Goal: Communication & Community: Answer question/provide support

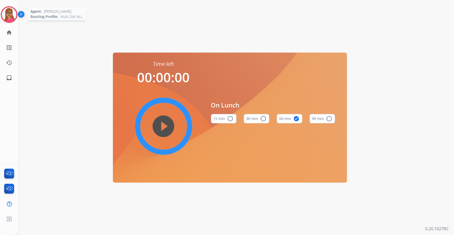
click at [9, 16] on img at bounding box center [9, 14] width 15 height 15
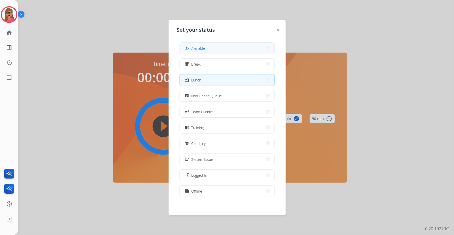
click at [206, 48] on button "how_to_reg Available" at bounding box center [227, 48] width 95 height 11
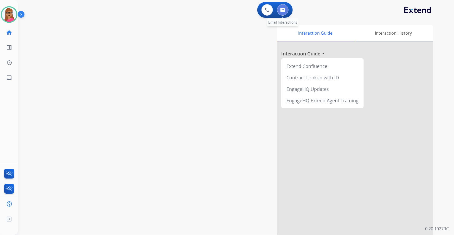
click at [284, 12] on button at bounding box center [282, 9] width 11 height 11
select select "**********"
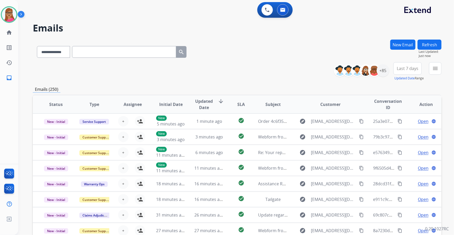
click at [409, 67] on span "Last 7 days" at bounding box center [408, 68] width 22 height 2
click at [400, 130] on div "Last 90 days" at bounding box center [406, 132] width 29 height 8
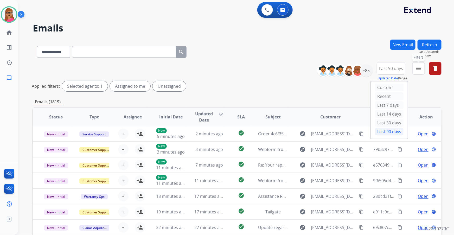
click at [421, 71] on mat-icon "menu" at bounding box center [419, 68] width 6 height 6
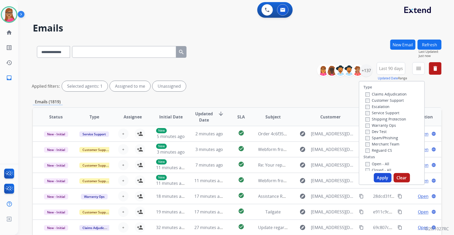
click at [396, 101] on label "Customer Support" at bounding box center [385, 100] width 38 height 5
click at [399, 119] on label "Shipping Protection" at bounding box center [386, 119] width 41 height 5
click at [386, 151] on label "Reguard CS" at bounding box center [379, 150] width 27 height 5
click at [376, 162] on label "Open - All" at bounding box center [378, 163] width 24 height 5
click at [378, 181] on button "Apply" at bounding box center [383, 177] width 18 height 9
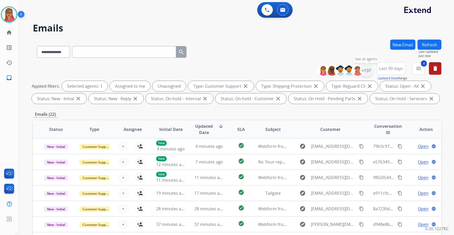
click at [367, 72] on div "+137" at bounding box center [366, 70] width 12 height 12
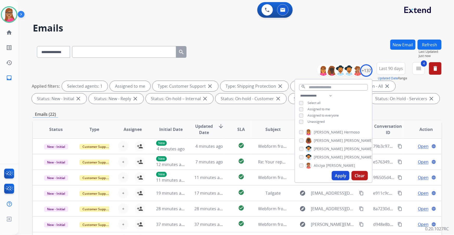
click at [341, 175] on button "Apply" at bounding box center [341, 175] width 18 height 9
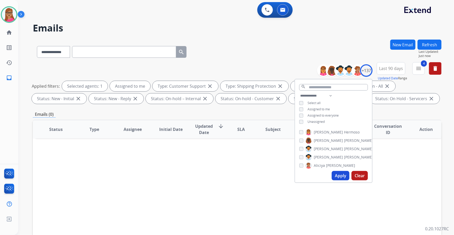
drag, startPoint x: 259, startPoint y: 190, endPoint x: 260, endPoint y: 181, distance: 8.4
click at [259, 190] on div "Status Type Assignee Initial Date Updated Date arrow_downward SLA Subject Custo…" at bounding box center [237, 207] width 409 height 174
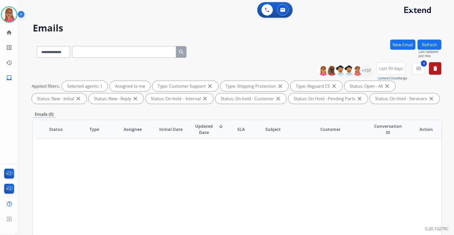
click at [386, 72] on button "Last 90 days" at bounding box center [391, 68] width 29 height 12
click at [385, 87] on div "Custom" at bounding box center [389, 88] width 29 height 8
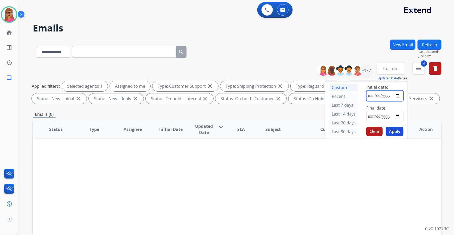
click at [397, 96] on input "date" at bounding box center [385, 95] width 37 height 11
type input "**********"
click at [398, 115] on input "date" at bounding box center [385, 116] width 37 height 11
type input "**********"
click at [396, 130] on button "Apply" at bounding box center [395, 131] width 18 height 9
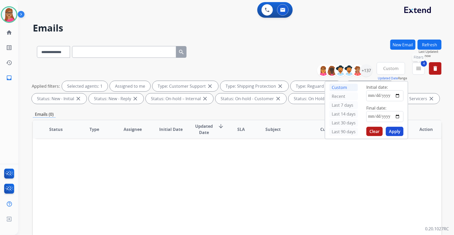
click at [417, 69] on mat-icon "menu" at bounding box center [419, 68] width 6 height 6
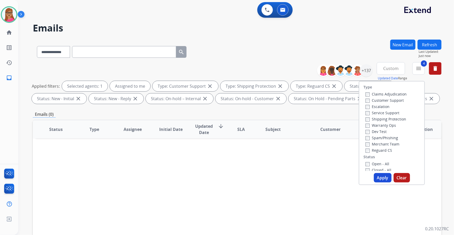
click at [366, 166] on div "Open - All" at bounding box center [393, 164] width 55 height 6
click at [378, 177] on button "Apply" at bounding box center [383, 177] width 18 height 9
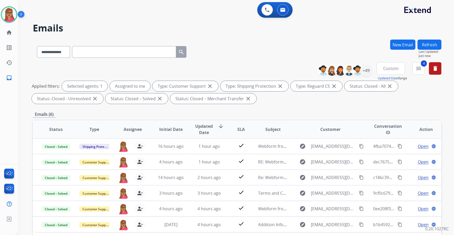
click at [388, 71] on button "Custom" at bounding box center [391, 68] width 28 height 12
click at [380, 132] on div "Last 90 days" at bounding box center [389, 132] width 29 height 8
click at [368, 71] on div "+137" at bounding box center [366, 70] width 12 height 12
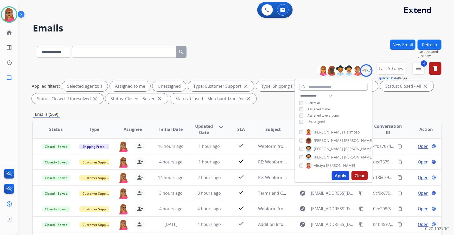
click at [339, 176] on button "Apply" at bounding box center [341, 175] width 18 height 9
click at [421, 70] on mat-icon "menu" at bounding box center [419, 68] width 6 height 6
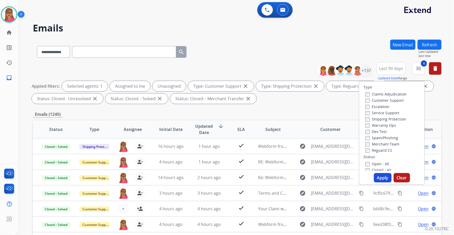
click at [378, 175] on button "Apply" at bounding box center [383, 177] width 18 height 9
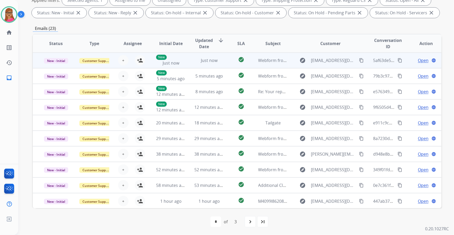
click at [65, 66] on td "New - Initial" at bounding box center [52, 61] width 38 height 16
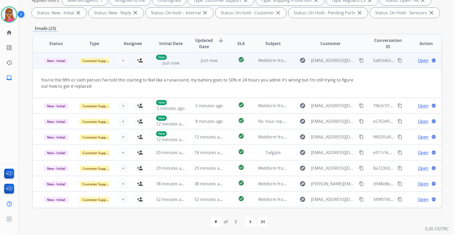
click at [65, 67] on td "New - Initial" at bounding box center [52, 61] width 38 height 16
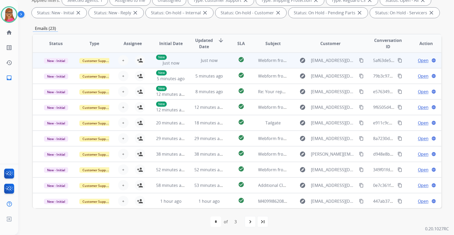
click at [65, 67] on td "New - Initial" at bounding box center [52, 61] width 38 height 16
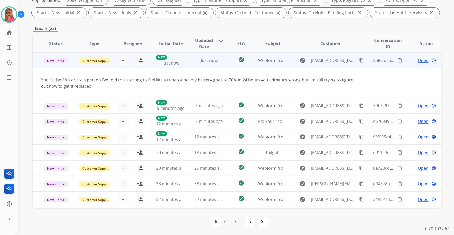
click at [359, 59] on mat-icon "content_copy" at bounding box center [361, 60] width 5 height 5
drag, startPoint x: 55, startPoint y: 67, endPoint x: 67, endPoint y: 67, distance: 11.7
click at [55, 67] on td "New - Initial" at bounding box center [52, 61] width 38 height 16
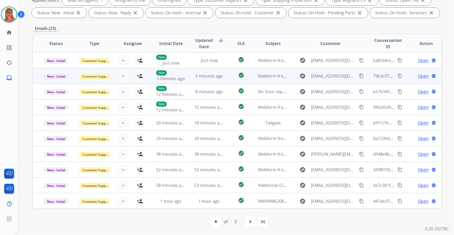
click at [55, 81] on td "New - Initial" at bounding box center [52, 76] width 38 height 16
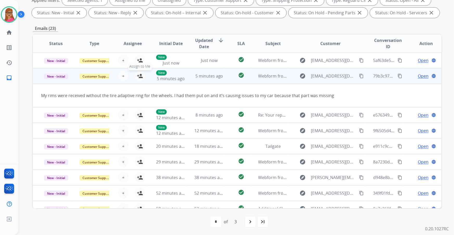
click at [141, 78] on mat-icon "person_add" at bounding box center [140, 76] width 6 height 6
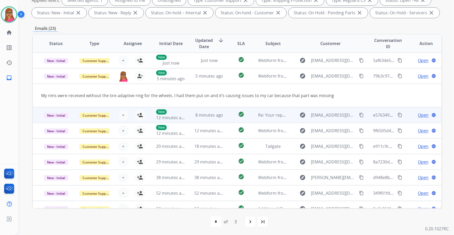
click at [60, 120] on td "New - Initial" at bounding box center [52, 115] width 38 height 16
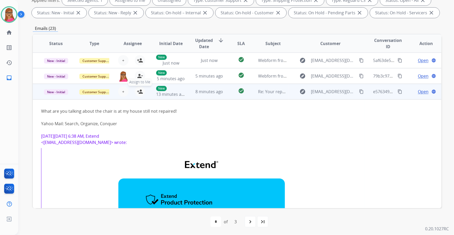
click at [139, 92] on mat-icon "person_add" at bounding box center [140, 92] width 6 height 6
click at [66, 95] on td "New - Initial" at bounding box center [52, 92] width 38 height 16
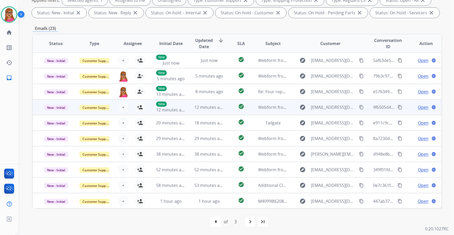
click at [92, 113] on td "Customer Support" at bounding box center [90, 107] width 38 height 16
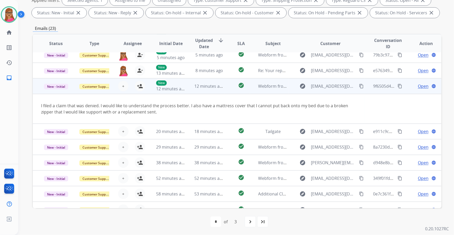
scroll to position [30, 0]
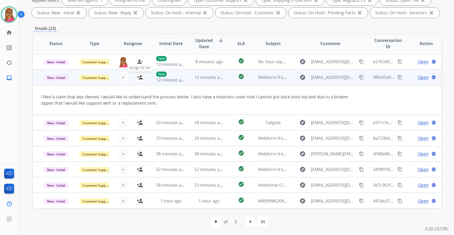
click at [137, 76] on mat-icon "person_add" at bounding box center [140, 77] width 6 height 6
click at [96, 84] on td "Customer Support" at bounding box center [90, 78] width 38 height 16
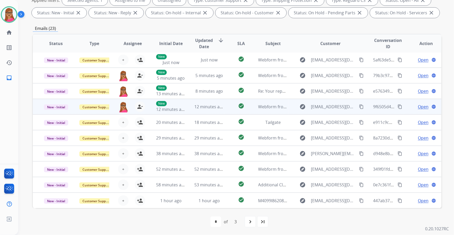
scroll to position [0, 0]
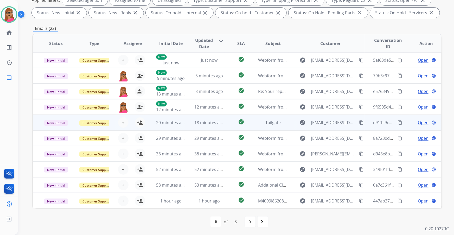
click at [92, 125] on td "Customer Support" at bounding box center [90, 123] width 38 height 16
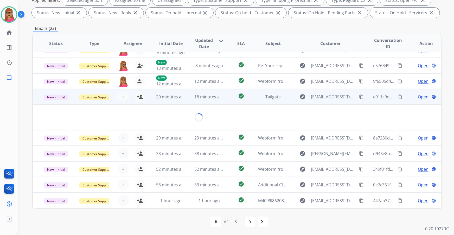
scroll to position [24, 0]
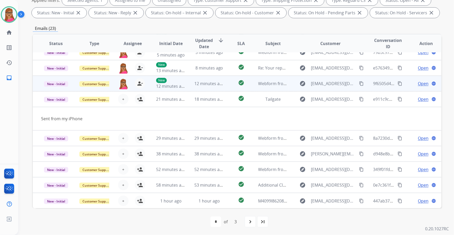
click at [97, 103] on td "Customer Support" at bounding box center [90, 99] width 38 height 16
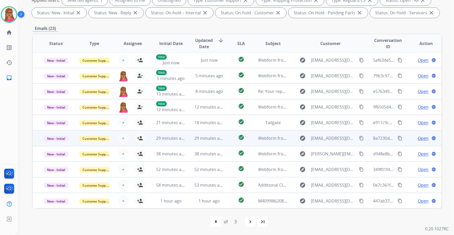
click at [92, 143] on td "Customer Support" at bounding box center [90, 138] width 38 height 16
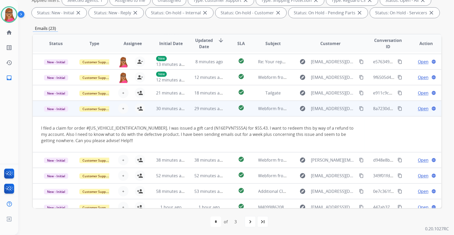
scroll to position [36, 0]
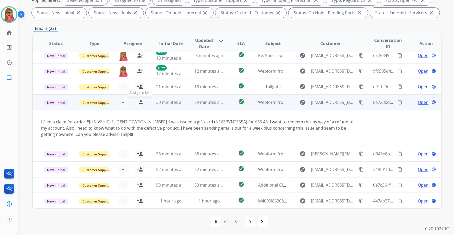
click at [141, 100] on mat-icon "person_add" at bounding box center [140, 102] width 6 height 6
click at [90, 142] on td "I filed a claim for order #CPX25212100238389. I was issued a gift card (N16EPVN…" at bounding box center [199, 128] width 332 height 36
click at [91, 110] on td "I filed a claim for order #CPX25212100238389. I was issued a gift card (N16EPVN…" at bounding box center [199, 128] width 332 height 36
click at [91, 109] on td "Customer Support" at bounding box center [90, 102] width 38 height 16
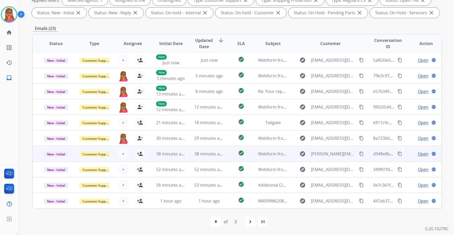
click at [92, 159] on td "Customer Support" at bounding box center [90, 154] width 38 height 16
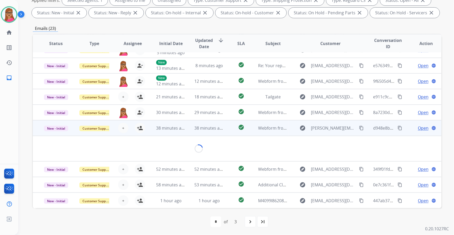
scroll to position [24, 0]
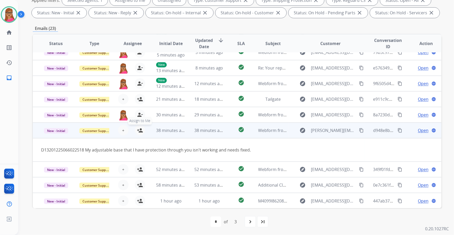
click at [137, 129] on mat-icon "person_add" at bounding box center [140, 130] width 6 height 6
click at [96, 136] on td "Customer Support" at bounding box center [90, 131] width 38 height 16
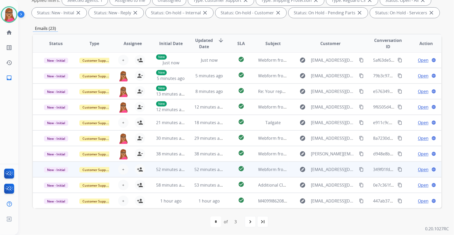
click at [92, 175] on td "Customer Support" at bounding box center [90, 170] width 38 height 16
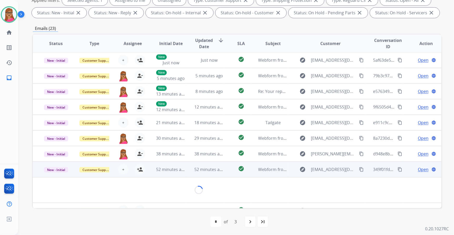
scroll to position [24, 0]
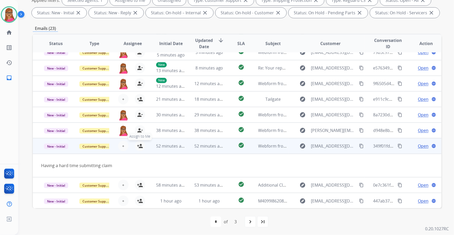
click at [138, 146] on mat-icon "person_add" at bounding box center [140, 146] width 6 height 6
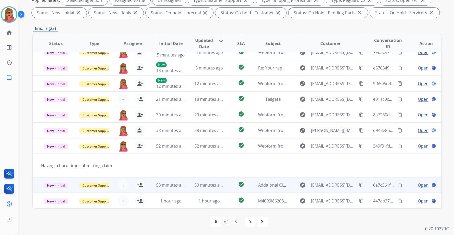
click at [89, 190] on td "Customer Support" at bounding box center [90, 185] width 38 height 16
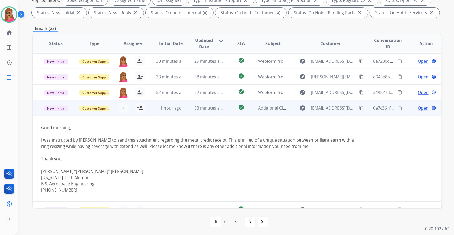
scroll to position [86, 0]
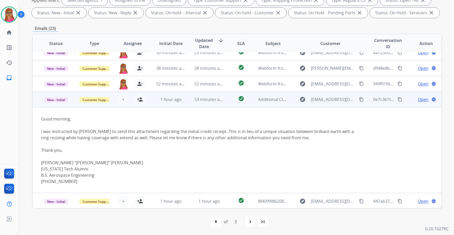
click at [109, 106] on td "Customer Support" at bounding box center [90, 100] width 38 height 16
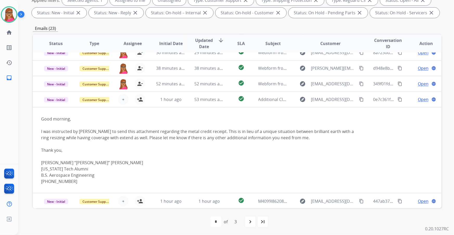
scroll to position [0, 0]
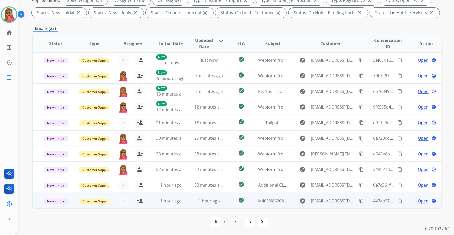
click at [97, 206] on td "Customer Support" at bounding box center [90, 201] width 38 height 16
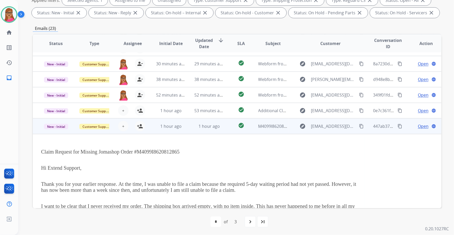
scroll to position [68, 0]
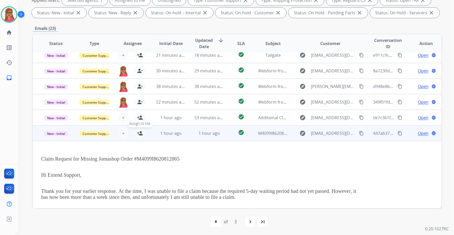
click at [137, 134] on mat-icon "person_add" at bounding box center [140, 133] width 6 height 6
click at [70, 140] on td "New - Initial" at bounding box center [52, 133] width 38 height 16
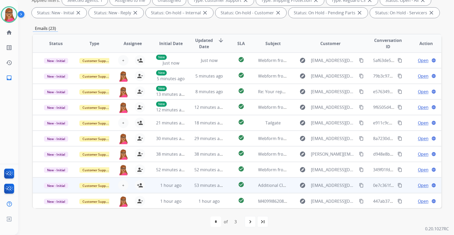
scroll to position [0, 0]
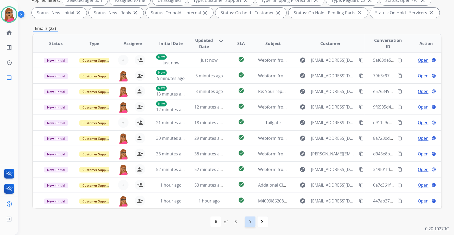
click at [248, 221] on mat-icon "navigate_next" at bounding box center [250, 222] width 6 height 6
select select "*"
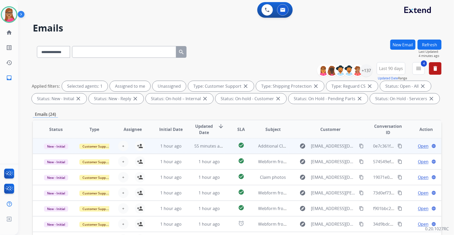
click at [67, 152] on td "New - Initial" at bounding box center [52, 146] width 38 height 16
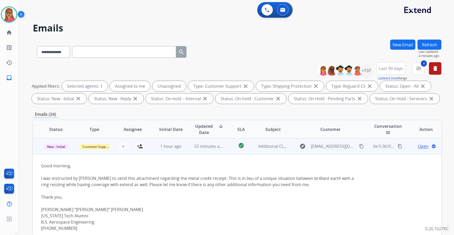
click at [67, 152] on td "New - Initial" at bounding box center [52, 146] width 38 height 16
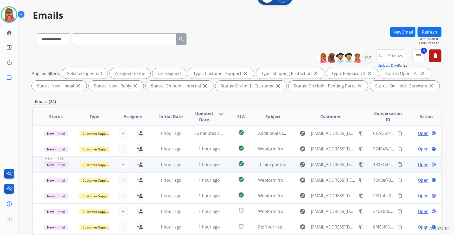
scroll to position [47, 0]
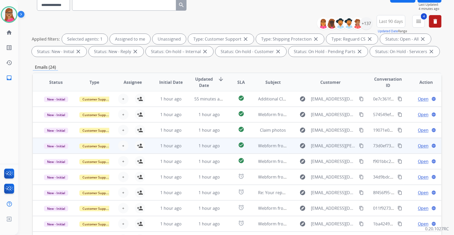
click at [57, 150] on td "New - Initial" at bounding box center [52, 146] width 38 height 16
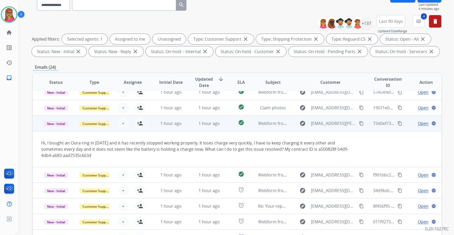
scroll to position [36, 0]
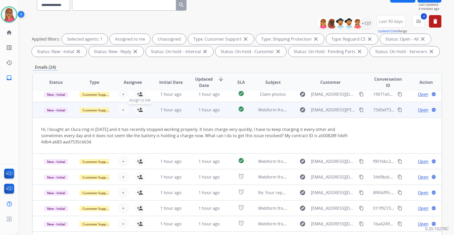
click at [137, 109] on mat-icon "person_add" at bounding box center [140, 110] width 6 height 6
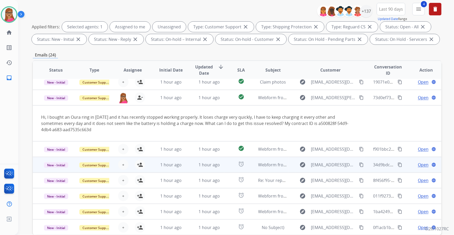
scroll to position [71, 0]
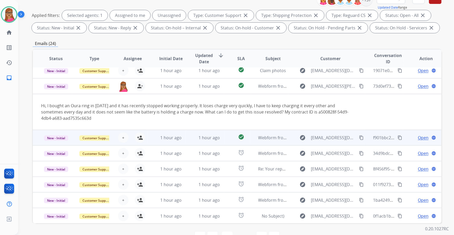
click at [53, 145] on td "New - Initial" at bounding box center [52, 138] width 38 height 16
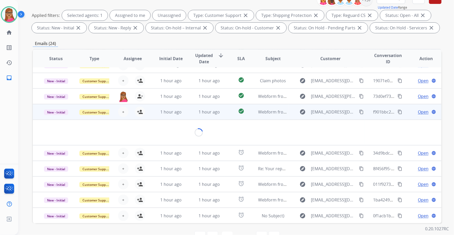
scroll to position [24, 0]
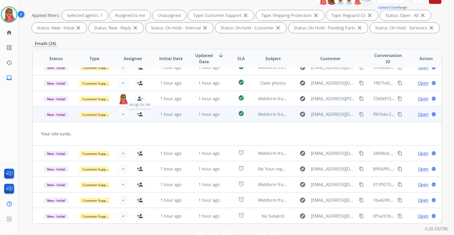
click at [140, 114] on mat-icon "person_add" at bounding box center [140, 114] width 6 height 6
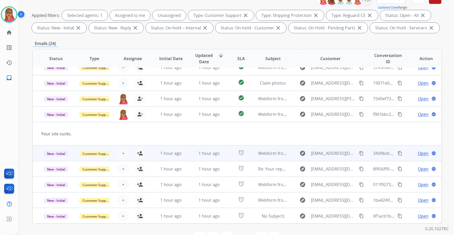
click at [58, 159] on td "New - Initial" at bounding box center [52, 154] width 38 height 16
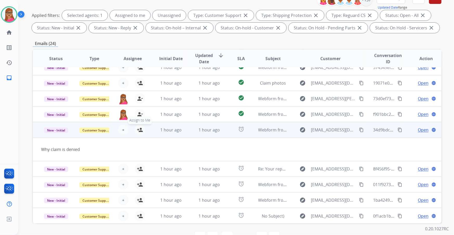
click at [139, 128] on mat-icon "person_add" at bounding box center [140, 130] width 6 height 6
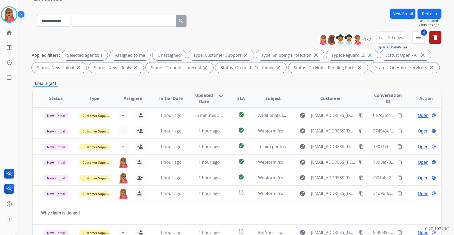
scroll to position [0, 0]
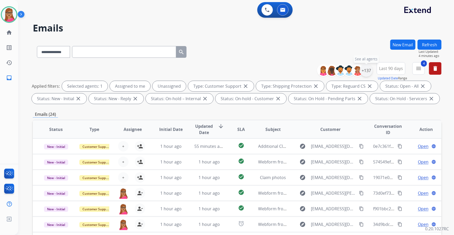
click at [364, 68] on div "+137" at bounding box center [366, 70] width 12 height 12
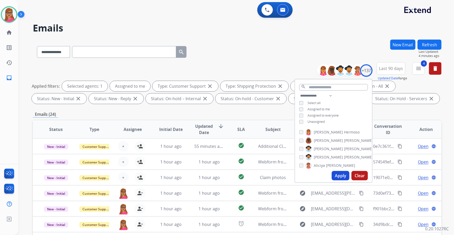
click at [336, 178] on button "Apply" at bounding box center [341, 175] width 18 height 9
click at [289, 52] on div "**********" at bounding box center [237, 51] width 409 height 23
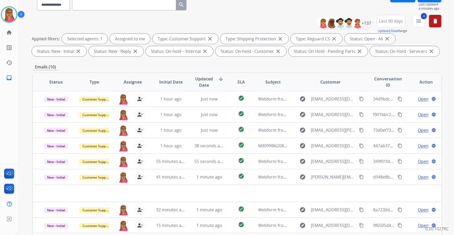
scroll to position [23, 0]
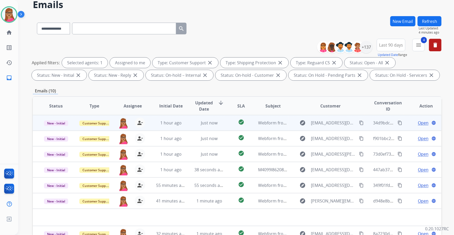
click at [419, 122] on span "Open" at bounding box center [423, 123] width 11 height 6
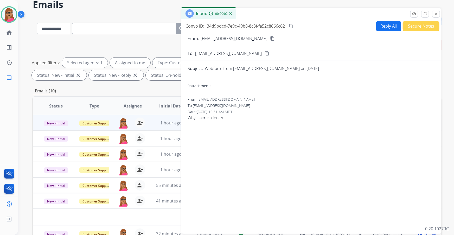
click at [270, 39] on mat-icon "content_copy" at bounding box center [272, 38] width 5 height 5
click at [381, 27] on button "Reply All" at bounding box center [388, 26] width 25 height 10
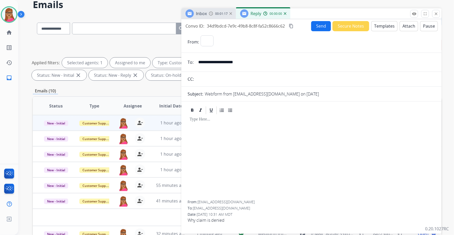
select select "**********"
click at [373, 25] on button "Templates" at bounding box center [384, 26] width 26 height 10
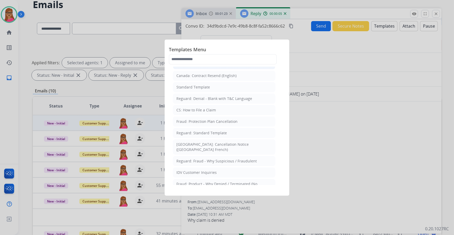
scroll to position [71, 0]
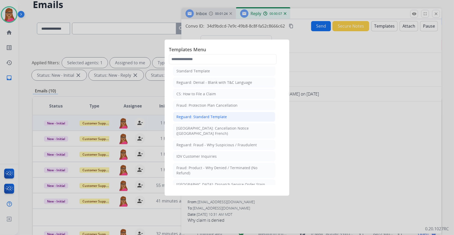
click at [221, 119] on li "Reguard: Standard Template" at bounding box center [224, 117] width 102 height 10
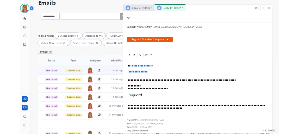
scroll to position [47, 0]
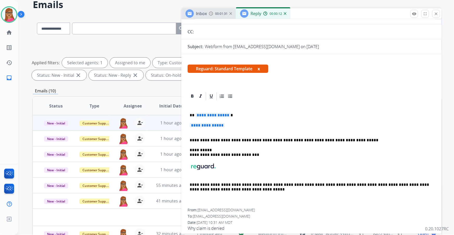
click at [239, 115] on p "**********" at bounding box center [310, 115] width 240 height 5
click at [231, 123] on p "**********" at bounding box center [312, 128] width 244 height 10
click at [232, 123] on p "**********" at bounding box center [312, 128] width 244 height 10
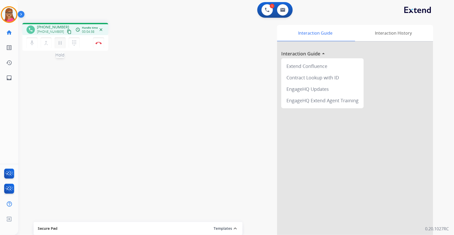
click at [62, 44] on mat-icon "pause" at bounding box center [60, 43] width 6 height 6
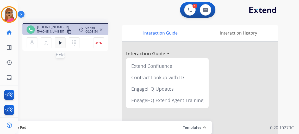
click at [59, 41] on mat-icon "play_arrow" at bounding box center [60, 43] width 6 height 6
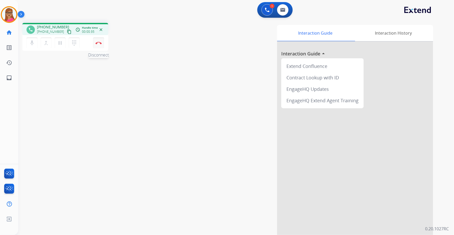
click at [101, 44] on img at bounding box center [99, 43] width 6 height 3
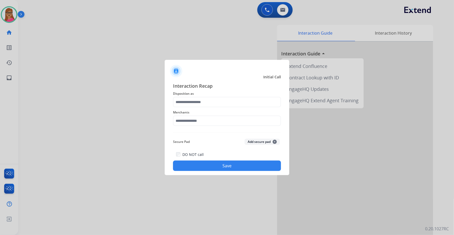
click at [215, 96] on span "Disposition as" at bounding box center [227, 94] width 108 height 6
click at [215, 102] on input "text" at bounding box center [227, 102] width 108 height 10
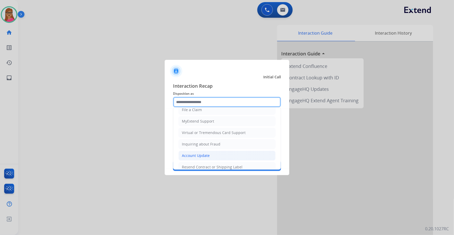
scroll to position [80, 0]
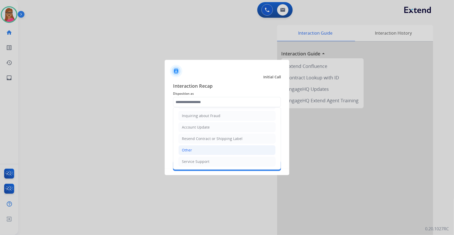
click at [196, 134] on li "Other" at bounding box center [227, 150] width 97 height 10
type input "*****"
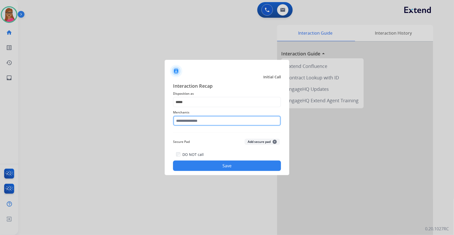
click at [199, 118] on input "text" at bounding box center [227, 121] width 108 height 10
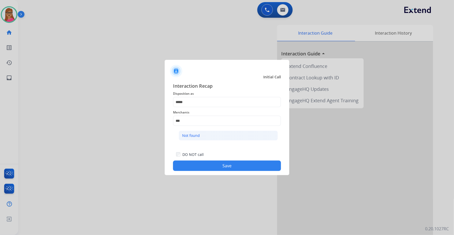
click at [197, 134] on div "Not found" at bounding box center [191, 135] width 18 height 5
type input "*********"
click at [221, 134] on button "Save" at bounding box center [227, 166] width 108 height 10
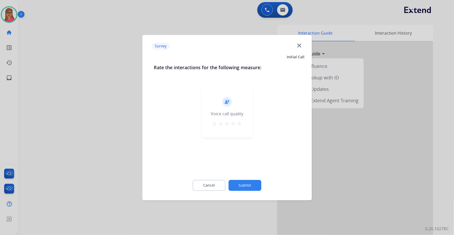
click at [118, 128] on div at bounding box center [227, 117] width 454 height 235
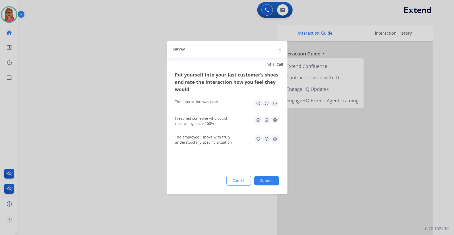
click at [141, 16] on div at bounding box center [227, 117] width 454 height 235
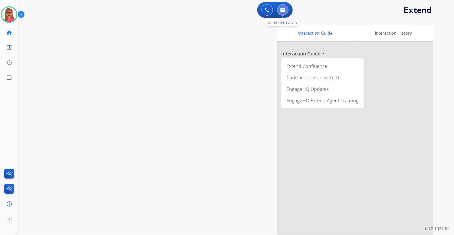
click at [286, 11] on button at bounding box center [282, 9] width 11 height 11
select select "**********"
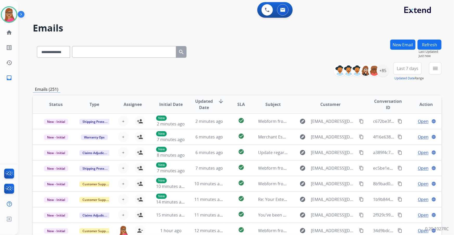
click at [299, 70] on span "Last 7 days" at bounding box center [408, 68] width 22 height 2
click at [299, 128] on div "Last 90 days" at bounding box center [406, 132] width 29 height 8
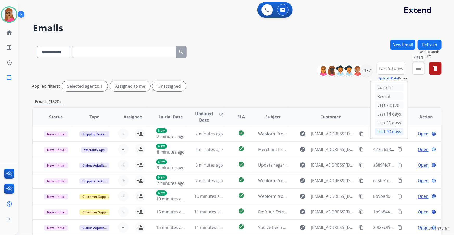
drag, startPoint x: 419, startPoint y: 72, endPoint x: 419, endPoint y: 80, distance: 8.3
click at [299, 72] on button "menu Filters" at bounding box center [419, 68] width 12 height 12
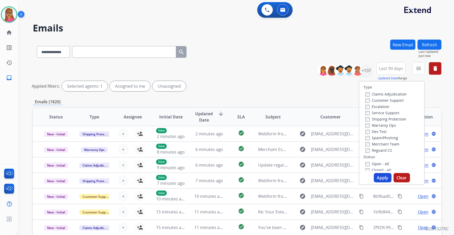
click at [299, 98] on label "Customer Support" at bounding box center [385, 100] width 38 height 5
click at [299, 121] on label "Shipping Protection" at bounding box center [386, 119] width 41 height 5
drag, startPoint x: 376, startPoint y: 149, endPoint x: 376, endPoint y: 155, distance: 6.0
click at [299, 134] on label "Reguard CS" at bounding box center [379, 150] width 27 height 5
click at [299, 134] on label "Open - All" at bounding box center [378, 163] width 24 height 5
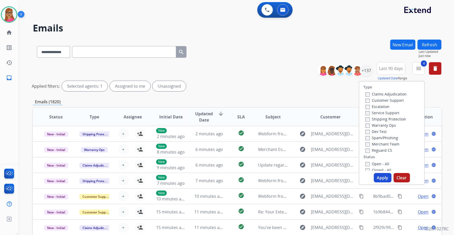
click at [299, 134] on button "Apply" at bounding box center [383, 177] width 18 height 9
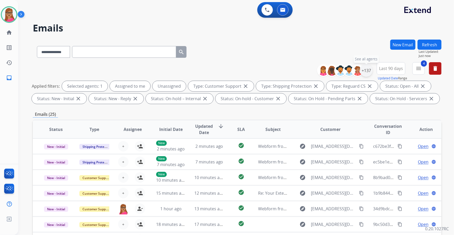
click at [299, 72] on div "+137" at bounding box center [366, 70] width 12 height 12
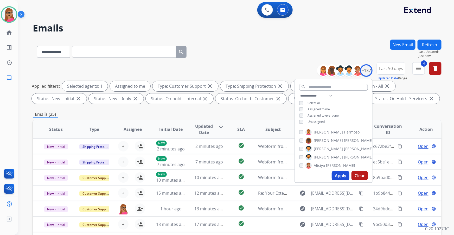
click at [299, 134] on button "Apply" at bounding box center [341, 175] width 18 height 9
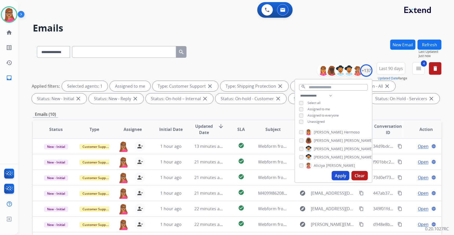
click at [299, 134] on button "Apply" at bounding box center [341, 175] width 18 height 9
click at [245, 111] on div "**********" at bounding box center [237, 181] width 409 height 282
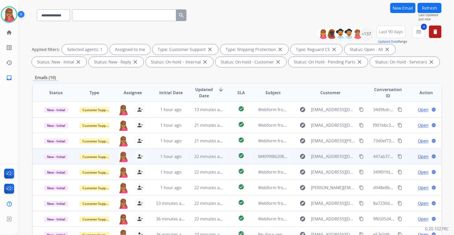
scroll to position [86, 0]
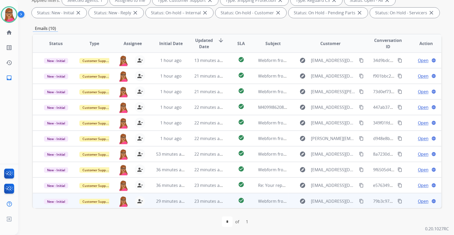
click at [299, 134] on span "Open" at bounding box center [423, 201] width 11 height 6
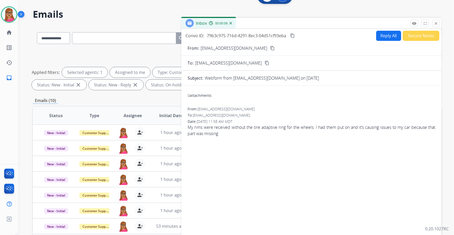
scroll to position [0, 0]
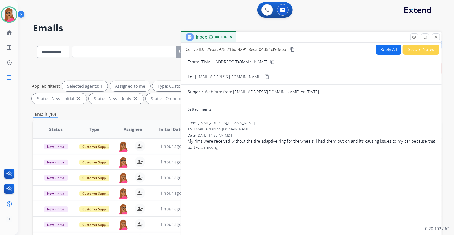
click at [270, 61] on mat-icon "content_copy" at bounding box center [272, 62] width 5 height 5
click at [299, 50] on button "Reply All" at bounding box center [388, 50] width 25 height 10
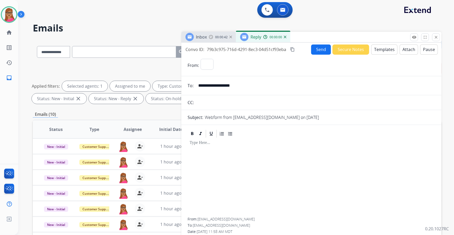
select select "**********"
click at [299, 52] on button "Templates" at bounding box center [384, 50] width 26 height 10
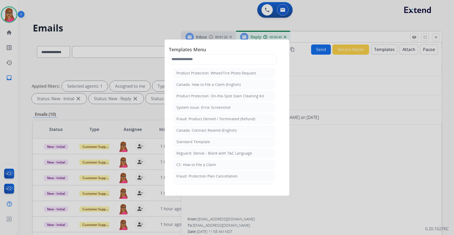
click at [299, 111] on div at bounding box center [227, 117] width 454 height 235
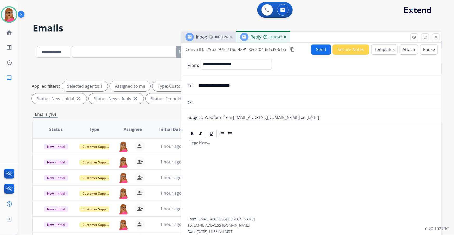
click at [211, 39] on img at bounding box center [211, 37] width 4 height 4
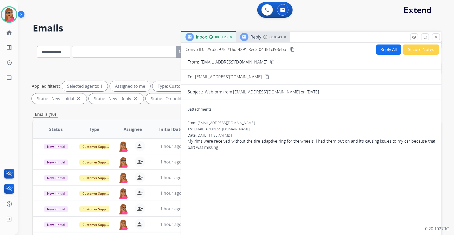
click at [263, 40] on div "Reply 00:00:43" at bounding box center [263, 37] width 54 height 10
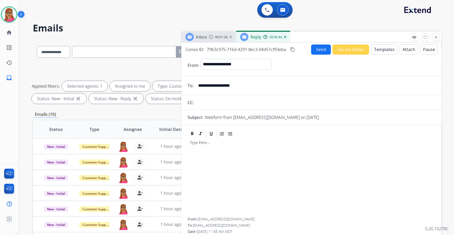
click at [207, 42] on div "Inbox 00:01:26" at bounding box center [208, 37] width 55 height 10
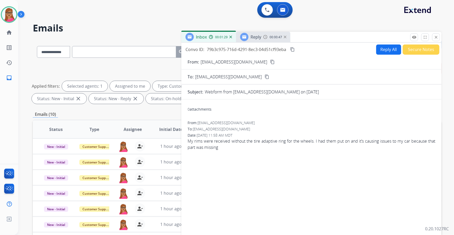
click at [257, 36] on span "Reply" at bounding box center [256, 37] width 11 height 6
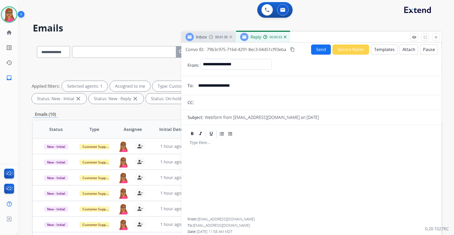
click at [299, 53] on button "Templates" at bounding box center [384, 50] width 26 height 10
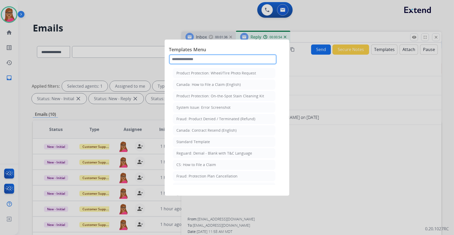
click at [235, 60] on input "text" at bounding box center [223, 59] width 108 height 10
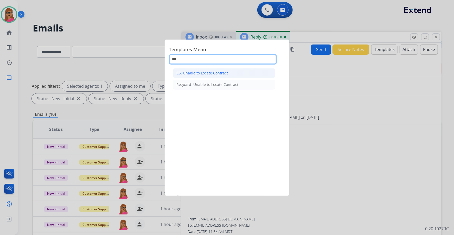
type input "***"
click at [218, 72] on div "CS: Unable to Locate Contract" at bounding box center [202, 73] width 52 height 5
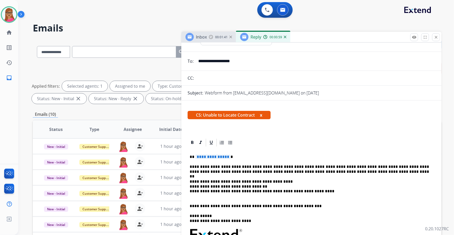
scroll to position [47, 0]
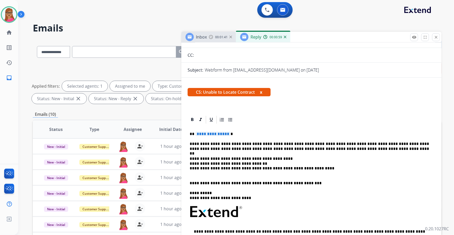
click at [239, 130] on div "**********" at bounding box center [312, 211] width 248 height 175
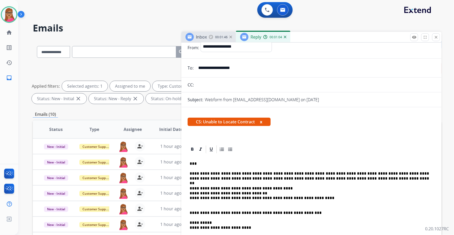
scroll to position [0, 0]
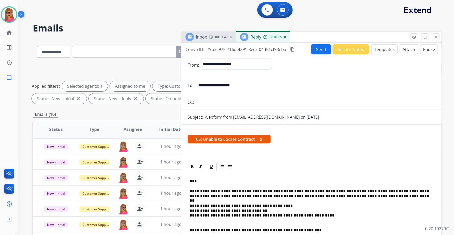
click at [299, 47] on button "Send" at bounding box center [321, 49] width 20 height 10
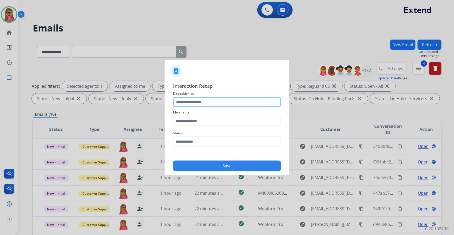
click at [201, 99] on input "text" at bounding box center [227, 102] width 108 height 10
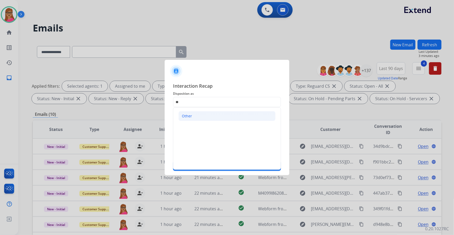
click at [191, 117] on div "Other" at bounding box center [187, 115] width 10 height 5
type input "*****"
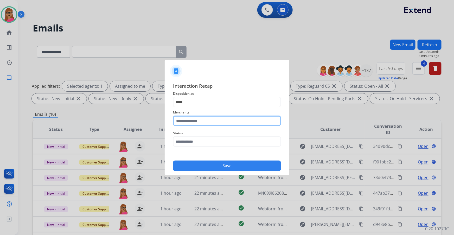
click at [199, 123] on input "text" at bounding box center [227, 121] width 108 height 10
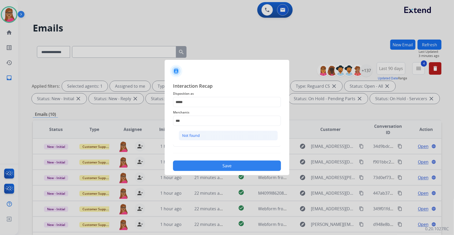
click at [196, 134] on div "Not found" at bounding box center [191, 135] width 18 height 5
type input "*********"
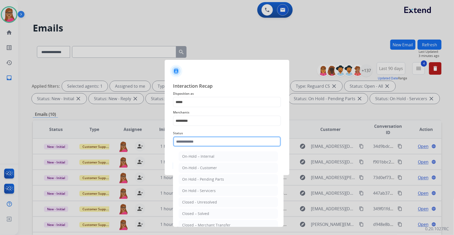
click at [200, 134] on input "text" at bounding box center [227, 141] width 108 height 10
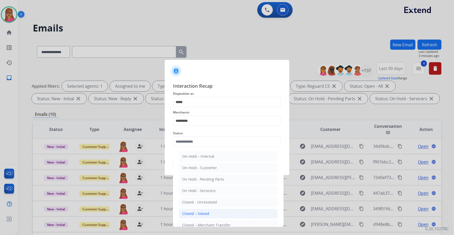
click at [205, 134] on div "Closed – Solved" at bounding box center [195, 213] width 27 height 5
type input "**********"
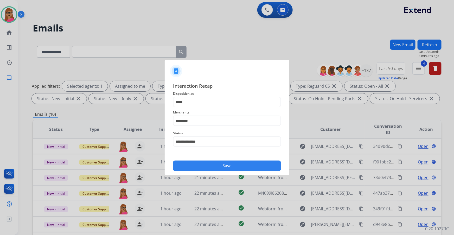
drag, startPoint x: 225, startPoint y: 168, endPoint x: 218, endPoint y: 165, distance: 8.0
click at [225, 134] on button "Save" at bounding box center [227, 166] width 108 height 10
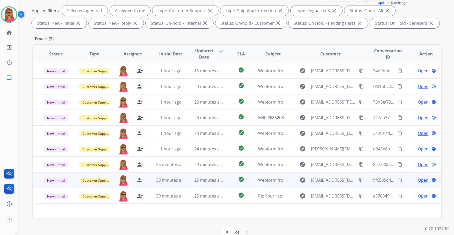
scroll to position [86, 0]
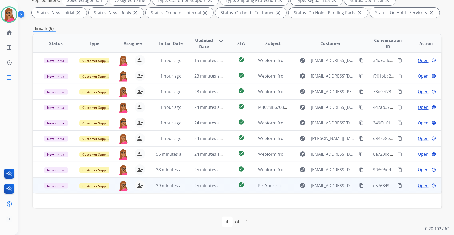
click at [299, 134] on span "Open" at bounding box center [423, 185] width 11 height 6
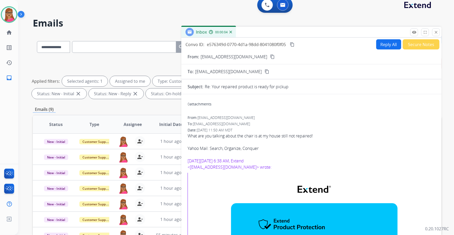
scroll to position [0, 0]
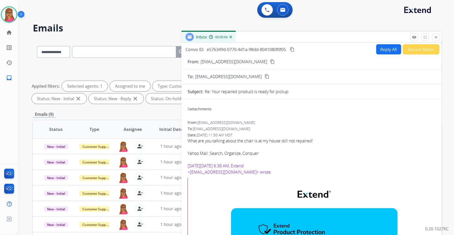
drag, startPoint x: 263, startPoint y: 60, endPoint x: 253, endPoint y: 24, distance: 37.9
click at [270, 60] on mat-icon "content_copy" at bounding box center [272, 61] width 5 height 5
click at [299, 49] on button "Reply All" at bounding box center [388, 49] width 25 height 10
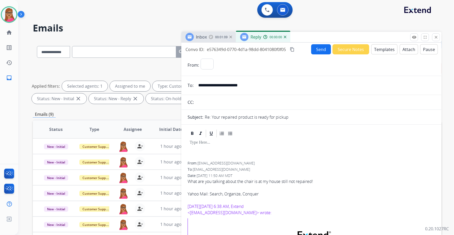
select select "**********"
click at [299, 48] on button "Templates" at bounding box center [384, 49] width 26 height 10
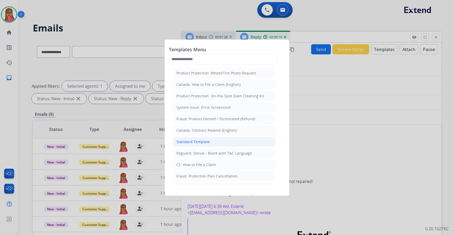
click at [205, 134] on div "Standard Template" at bounding box center [193, 141] width 34 height 5
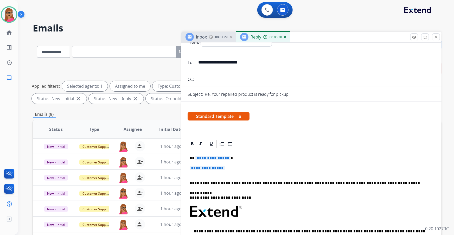
scroll to position [47, 0]
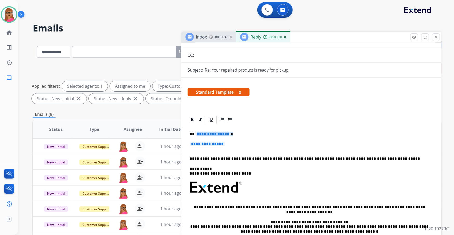
drag, startPoint x: 234, startPoint y: 133, endPoint x: 199, endPoint y: 132, distance: 35.4
click at [199, 132] on p "**********" at bounding box center [310, 134] width 240 height 5
click at [228, 134] on p "**********" at bounding box center [312, 147] width 244 height 10
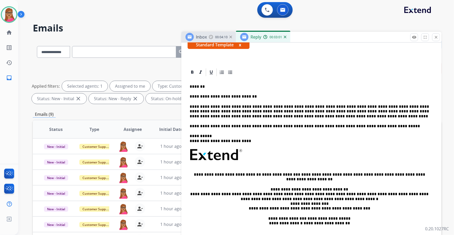
scroll to position [0, 0]
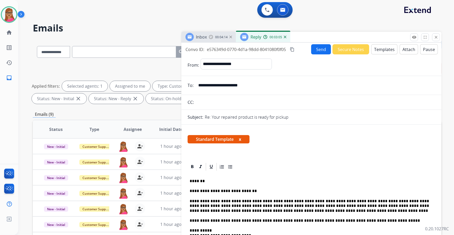
drag, startPoint x: 295, startPoint y: 50, endPoint x: 306, endPoint y: 30, distance: 22.9
click at [295, 50] on mat-icon "content_copy" at bounding box center [292, 49] width 5 height 5
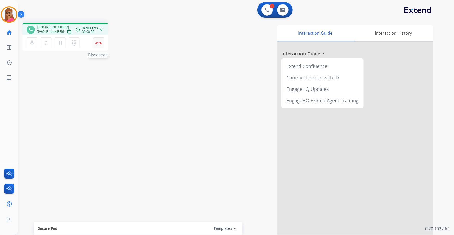
click at [98, 41] on button "Disconnect" at bounding box center [98, 42] width 11 height 11
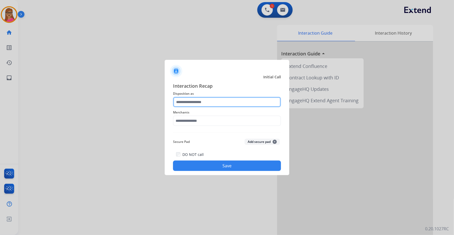
click at [207, 103] on input "text" at bounding box center [227, 102] width 108 height 10
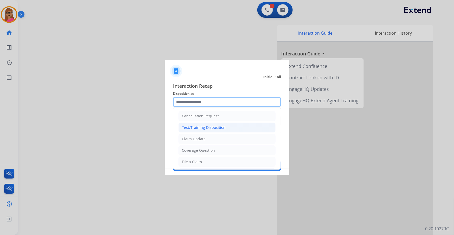
scroll to position [71, 0]
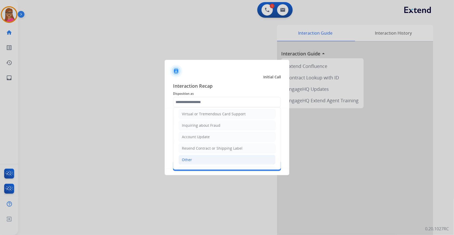
click at [197, 134] on li "Other" at bounding box center [227, 160] width 97 height 10
type input "*****"
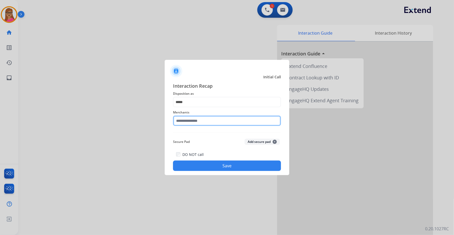
click at [211, 118] on input "text" at bounding box center [227, 121] width 108 height 10
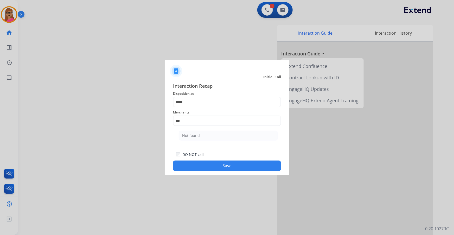
click at [196, 130] on ul "Not found" at bounding box center [228, 137] width 102 height 18
click at [196, 134] on div "Not found" at bounding box center [191, 135] width 18 height 5
type input "*********"
click at [221, 134] on button "Save" at bounding box center [227, 166] width 108 height 10
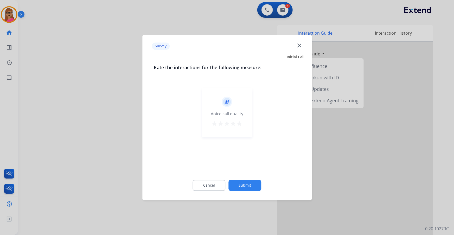
click at [141, 34] on div at bounding box center [227, 117] width 454 height 235
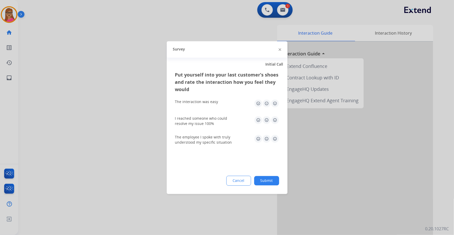
click at [142, 26] on div at bounding box center [227, 117] width 454 height 235
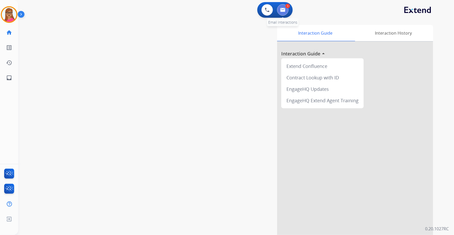
click at [285, 7] on button at bounding box center [282, 9] width 11 height 11
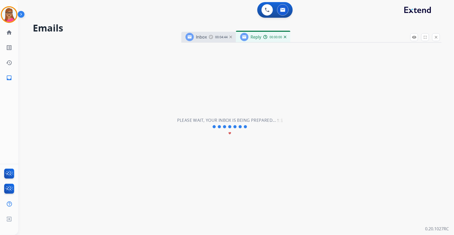
select select "**********"
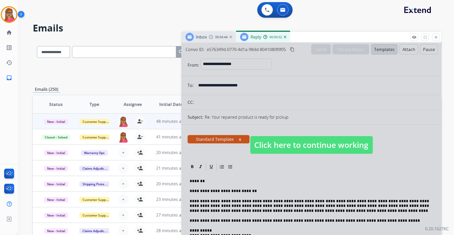
click at [288, 134] on span "Click here to continue working" at bounding box center [311, 145] width 123 height 18
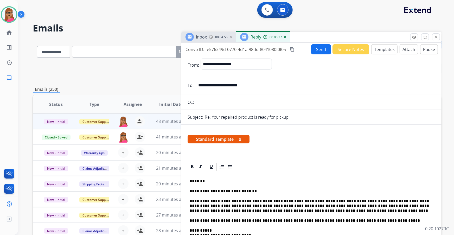
click at [299, 51] on button "Send" at bounding box center [321, 49] width 20 height 10
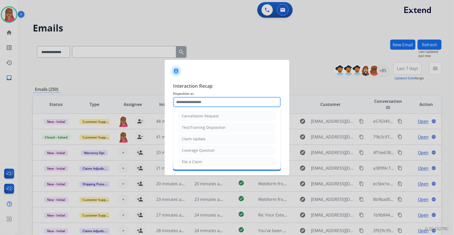
click at [219, 100] on input "text" at bounding box center [227, 102] width 108 height 10
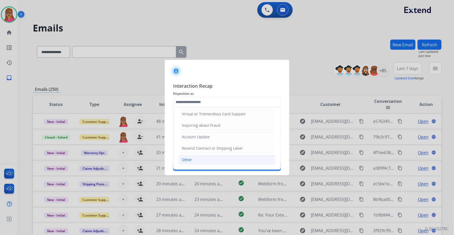
click at [198, 134] on li "Other" at bounding box center [227, 160] width 97 height 10
type input "*****"
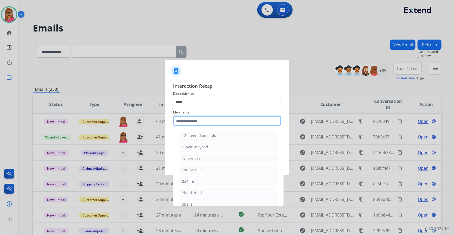
click at [214, 118] on input "text" at bounding box center [227, 121] width 108 height 10
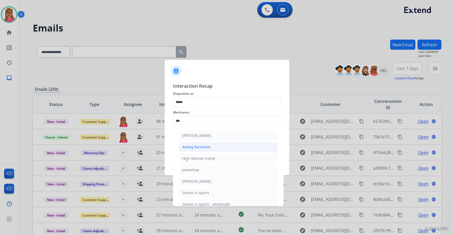
click at [200, 134] on div "Ashley furniture" at bounding box center [196, 146] width 28 height 5
type input "**********"
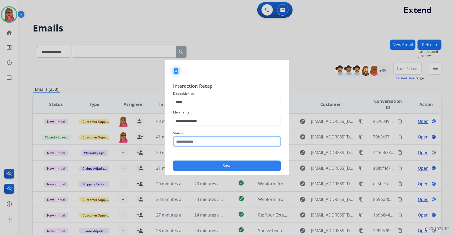
click at [210, 134] on input "text" at bounding box center [227, 141] width 108 height 10
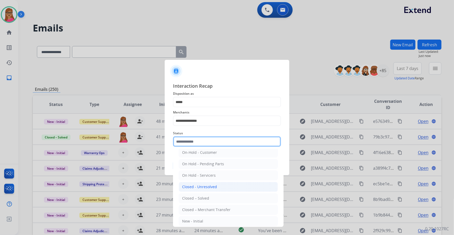
scroll to position [31, 0]
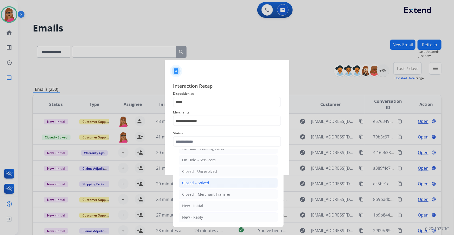
click at [209, 134] on li "Closed – Solved" at bounding box center [228, 183] width 99 height 10
type input "**********"
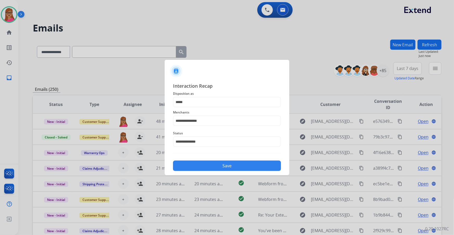
click at [237, 134] on button "Save" at bounding box center [227, 166] width 108 height 10
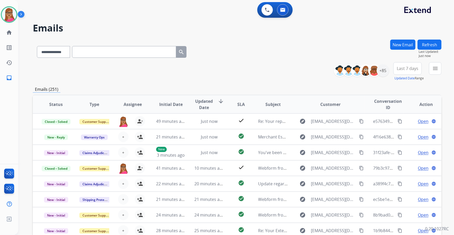
click at [299, 67] on span "Last 7 days" at bounding box center [408, 68] width 22 height 2
click at [299, 134] on div "Last 90 days" at bounding box center [406, 132] width 29 height 8
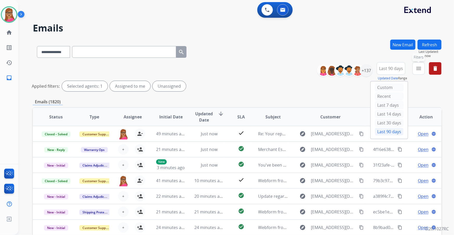
click at [299, 64] on button "menu Filters" at bounding box center [419, 68] width 12 height 12
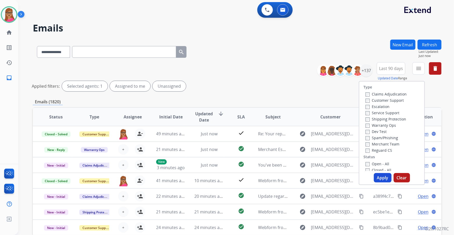
click at [299, 102] on label "Customer Support" at bounding box center [385, 100] width 38 height 5
click at [299, 117] on label "Shipping Protection" at bounding box center [386, 119] width 41 height 5
click at [299, 134] on div "Reguard CS" at bounding box center [386, 150] width 41 height 6
click at [299, 134] on label "Reguard CS" at bounding box center [379, 150] width 27 height 5
click at [299, 134] on label "Open - All" at bounding box center [378, 163] width 24 height 5
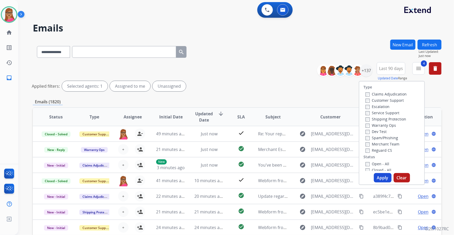
click at [299, 134] on button "Apply" at bounding box center [383, 177] width 18 height 9
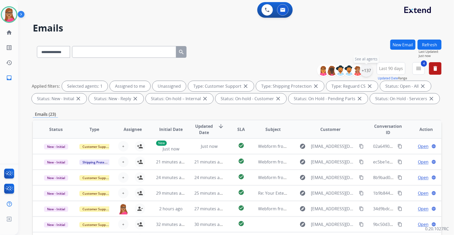
click at [299, 71] on div "+137" at bounding box center [366, 70] width 12 height 12
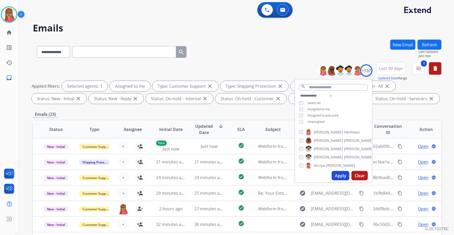
click at [299, 134] on button "Apply" at bounding box center [341, 175] width 18 height 9
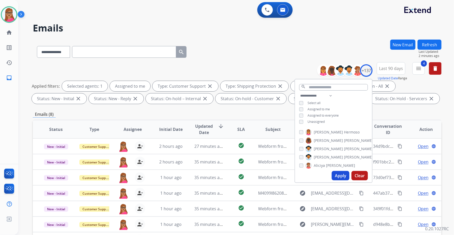
click at [299, 112] on div "Emails (8)" at bounding box center [237, 114] width 409 height 7
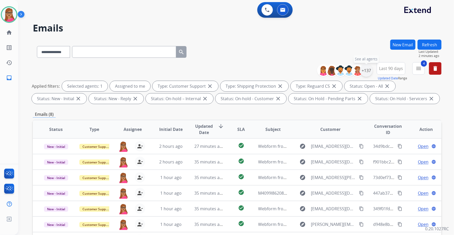
click at [299, 70] on div "+137" at bounding box center [366, 70] width 12 height 12
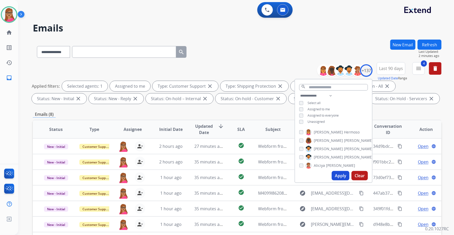
click at [299, 111] on div "**********" at bounding box center [237, 181] width 409 height 282
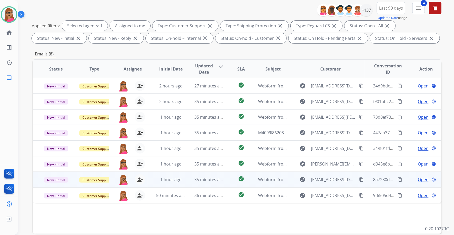
scroll to position [86, 0]
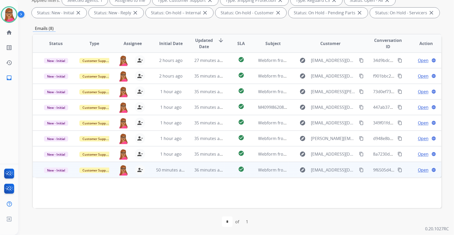
click at [299, 134] on span "Open" at bounding box center [423, 170] width 11 height 6
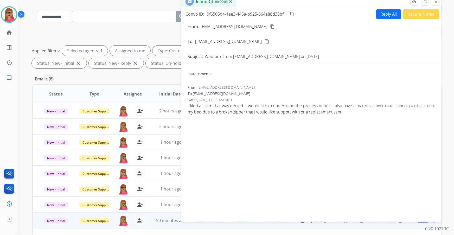
scroll to position [15, 0]
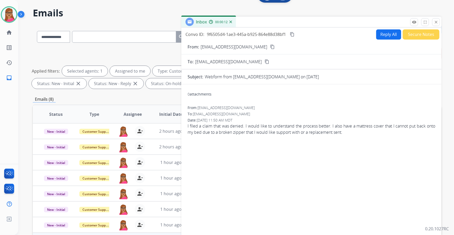
click at [270, 47] on mat-icon "content_copy" at bounding box center [272, 47] width 5 height 5
click at [299, 35] on button "Reply All" at bounding box center [388, 34] width 25 height 10
select select "**********"
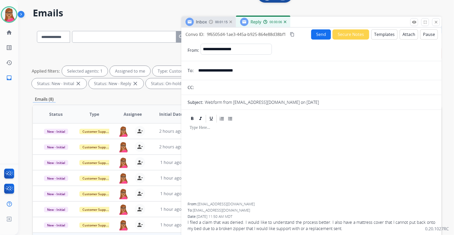
click at [299, 36] on button "Templates" at bounding box center [384, 34] width 26 height 10
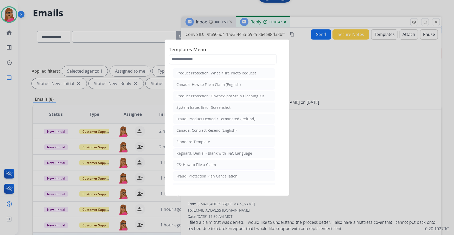
click at [299, 49] on div at bounding box center [227, 117] width 454 height 235
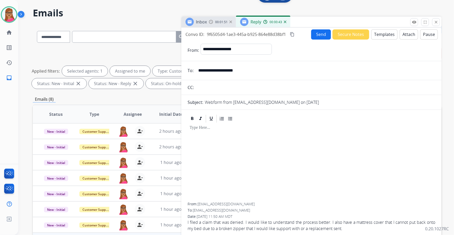
click at [209, 23] on img at bounding box center [211, 22] width 4 height 4
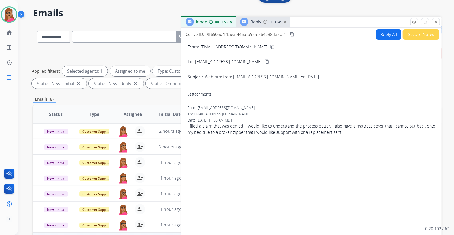
click at [266, 24] on div "00:00:45" at bounding box center [274, 22] width 23 height 5
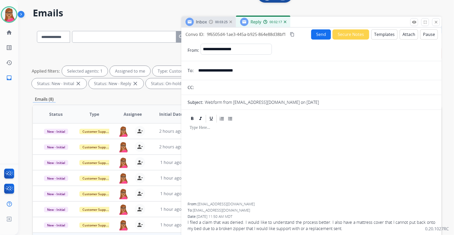
click at [220, 17] on div "Inbox 00:03:25" at bounding box center [208, 22] width 55 height 10
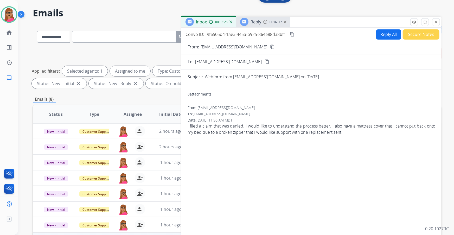
click at [257, 17] on div "Reply 00:02:17" at bounding box center [263, 22] width 54 height 10
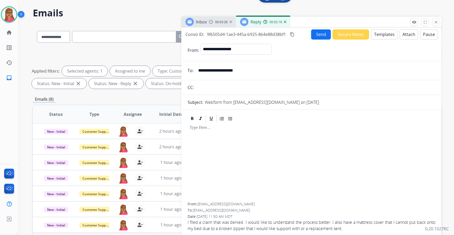
click at [299, 34] on button "Templates" at bounding box center [384, 34] width 26 height 10
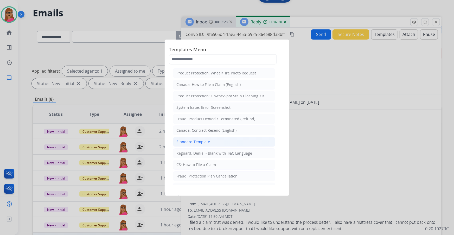
click at [199, 134] on div "Standard Template" at bounding box center [193, 141] width 34 height 5
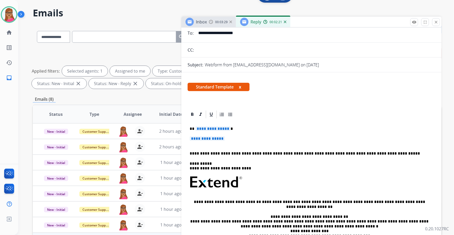
scroll to position [47, 0]
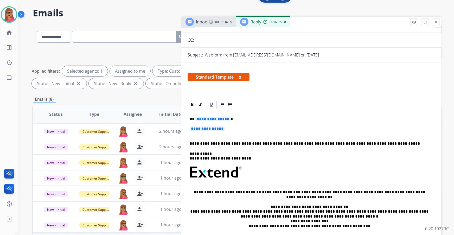
click at [233, 117] on p "**********" at bounding box center [310, 119] width 240 height 5
click at [227, 127] on p "**********" at bounding box center [312, 132] width 244 height 10
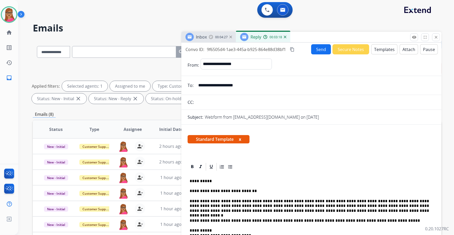
scroll to position [0, 0]
click at [294, 49] on mat-icon "content_copy" at bounding box center [292, 49] width 5 height 5
click at [299, 48] on button "Send" at bounding box center [321, 49] width 20 height 10
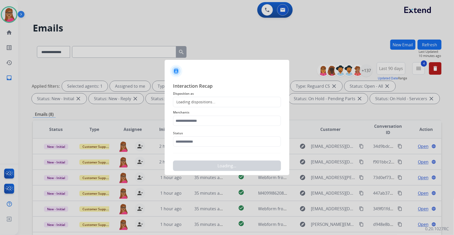
click at [218, 96] on span "Disposition as" at bounding box center [227, 94] width 108 height 6
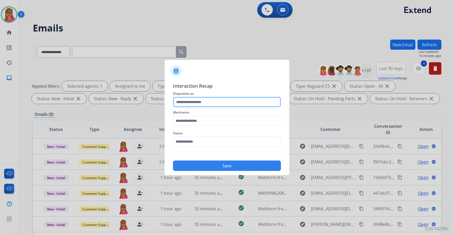
click at [217, 99] on input "text" at bounding box center [227, 102] width 108 height 10
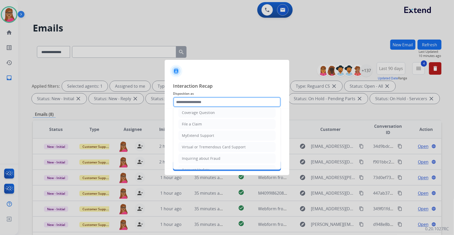
scroll to position [80, 0]
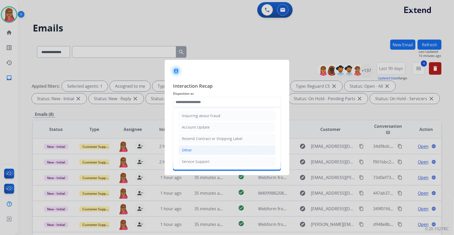
click at [191, 134] on li "Other" at bounding box center [227, 150] width 97 height 10
type input "*****"
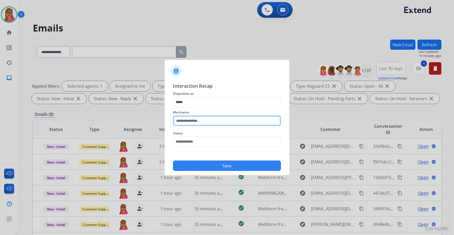
click at [204, 122] on input "text" at bounding box center [227, 121] width 108 height 10
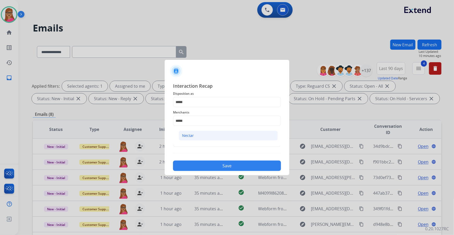
click at [200, 134] on li "Nectar" at bounding box center [228, 136] width 99 height 10
type input "******"
click at [196, 134] on input "text" at bounding box center [227, 141] width 108 height 10
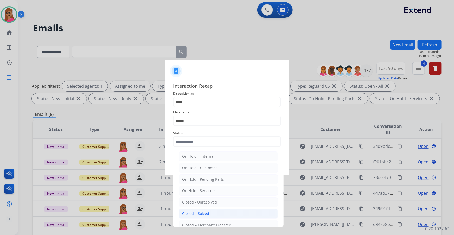
click at [212, 134] on li "Closed – Solved" at bounding box center [228, 214] width 99 height 10
type input "**********"
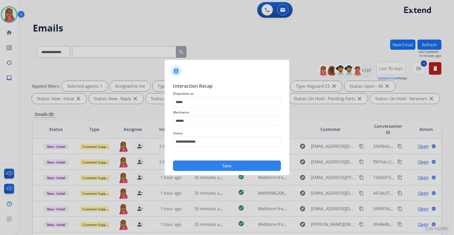
click at [247, 134] on button "Save" at bounding box center [227, 166] width 108 height 10
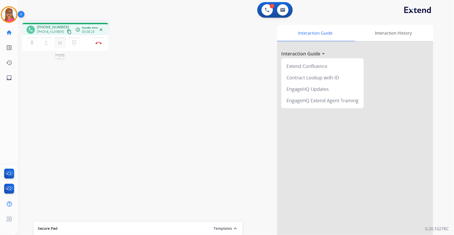
click at [59, 41] on mat-icon "pause" at bounding box center [60, 43] width 6 height 6
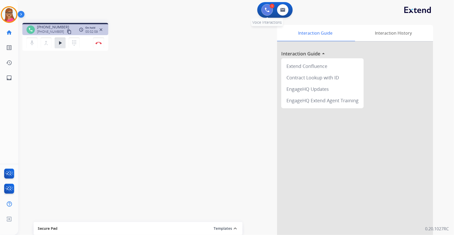
click at [265, 11] on img at bounding box center [267, 10] width 5 height 5
click at [263, 10] on button at bounding box center [267, 9] width 11 height 11
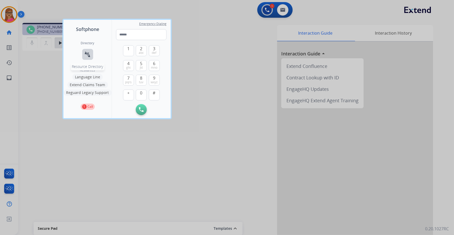
click at [89, 50] on button "connect_without_contact Resource Directory" at bounding box center [87, 54] width 11 height 11
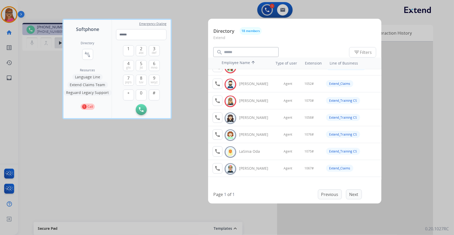
scroll to position [142, 0]
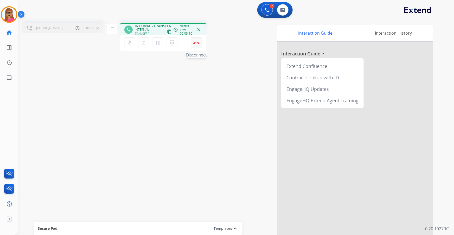
click at [198, 41] on button "Disconnect" at bounding box center [196, 42] width 11 height 11
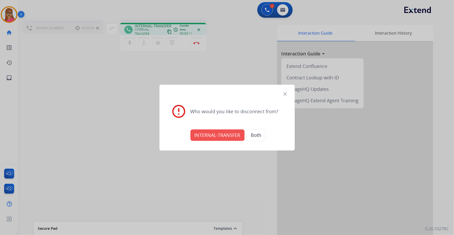
click at [210, 134] on button "INTERNAL-TRANSFER" at bounding box center [218, 134] width 54 height 11
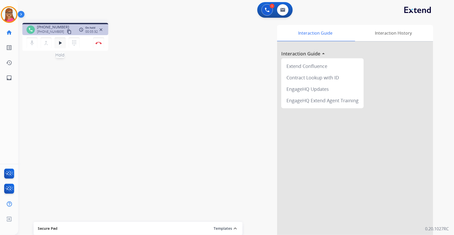
click at [60, 43] on mat-icon "play_arrow" at bounding box center [60, 43] width 6 height 6
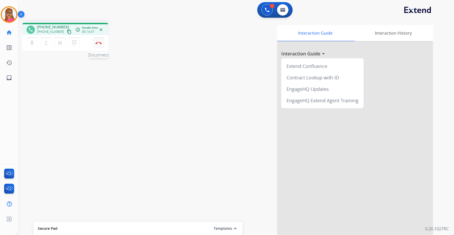
click at [100, 42] on img at bounding box center [99, 43] width 6 height 3
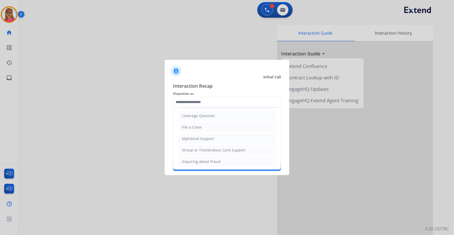
scroll to position [71, 0]
click at [197, 134] on li "Other" at bounding box center [227, 160] width 97 height 10
type input "*****"
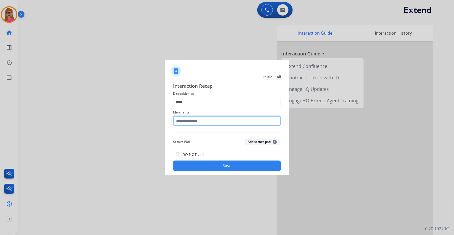
click at [202, 122] on input "text" at bounding box center [227, 121] width 108 height 10
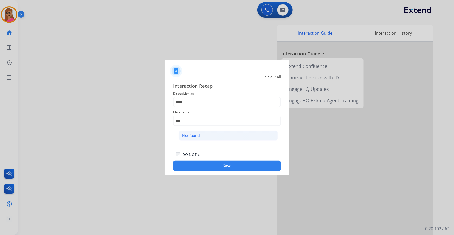
click at [191, 134] on div "Not found" at bounding box center [191, 135] width 18 height 5
type input "*********"
click at [208, 134] on button "Save" at bounding box center [227, 166] width 108 height 10
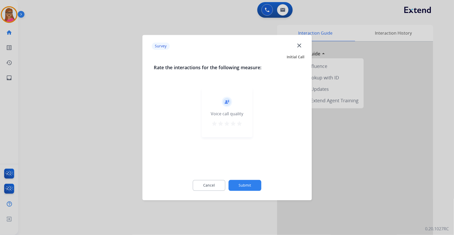
click at [119, 111] on div at bounding box center [227, 117] width 454 height 235
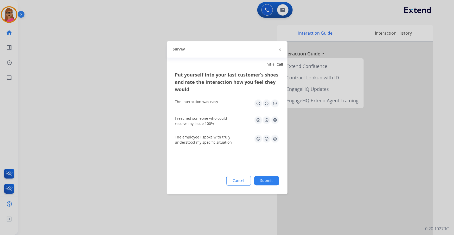
click at [121, 112] on div at bounding box center [227, 117] width 454 height 235
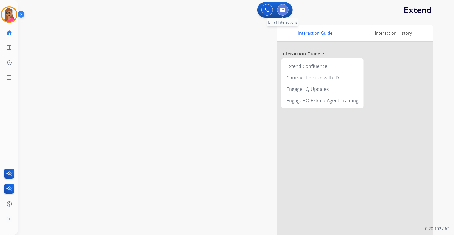
click at [285, 9] on img at bounding box center [282, 10] width 5 height 4
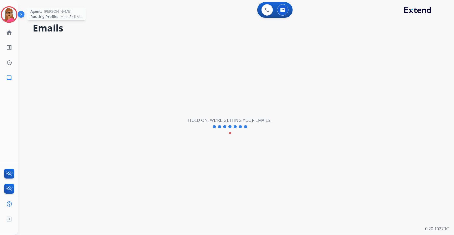
click at [5, 15] on img at bounding box center [9, 14] width 15 height 15
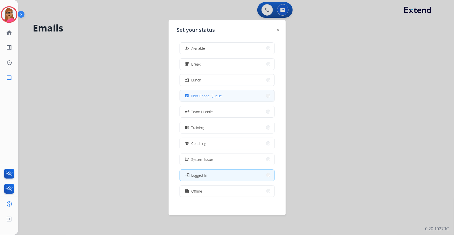
click at [215, 97] on span "Non-Phone Queue" at bounding box center [207, 95] width 31 height 5
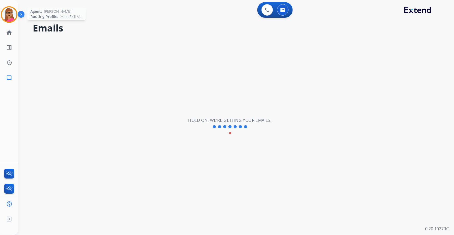
click at [13, 10] on img at bounding box center [9, 14] width 15 height 15
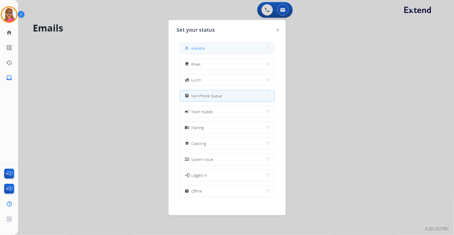
click at [218, 49] on button "how_to_reg Available" at bounding box center [227, 48] width 95 height 11
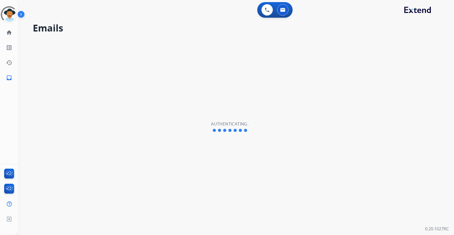
select select "**********"
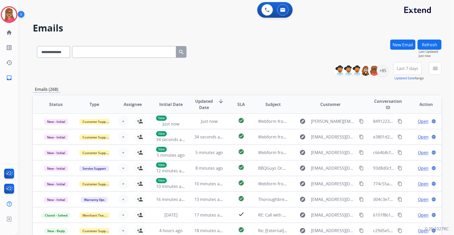
click at [407, 72] on button "Last 7 days" at bounding box center [408, 68] width 28 height 12
click at [400, 132] on div "Last 90 days" at bounding box center [406, 132] width 29 height 8
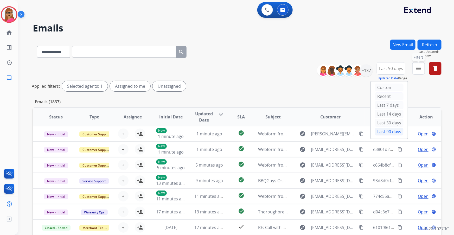
click at [418, 68] on mat-icon "menu" at bounding box center [419, 68] width 6 height 6
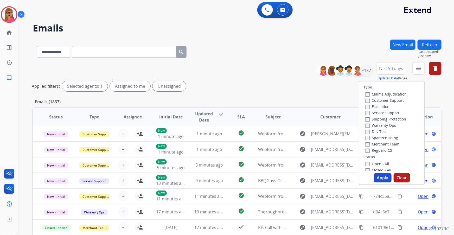
click at [396, 100] on label "Customer Support" at bounding box center [385, 100] width 38 height 5
click at [389, 119] on label "Shipping Protection" at bounding box center [386, 119] width 41 height 5
click at [377, 151] on label "Reguard CS" at bounding box center [379, 150] width 27 height 5
click at [385, 179] on button "Apply" at bounding box center [383, 177] width 18 height 9
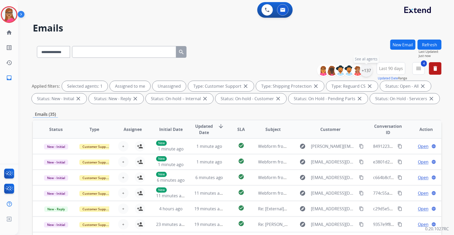
click at [366, 73] on div "+137" at bounding box center [366, 70] width 12 height 12
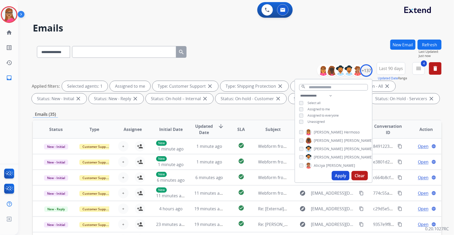
click at [338, 173] on button "Apply" at bounding box center [341, 175] width 18 height 9
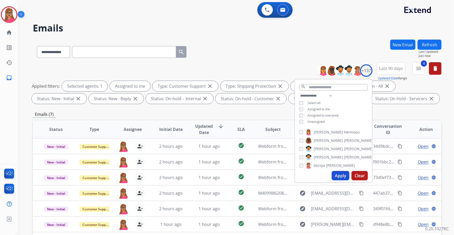
click at [388, 115] on div "Emails (7)" at bounding box center [237, 114] width 409 height 7
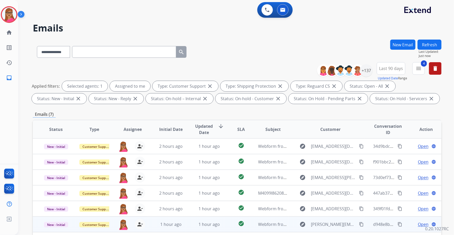
scroll to position [86, 0]
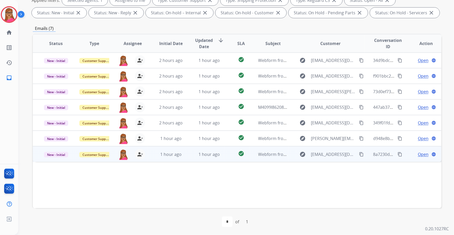
click at [423, 154] on span "Open" at bounding box center [423, 154] width 11 height 6
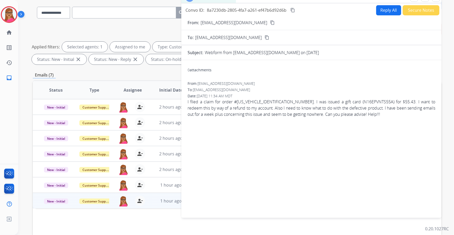
scroll to position [0, 0]
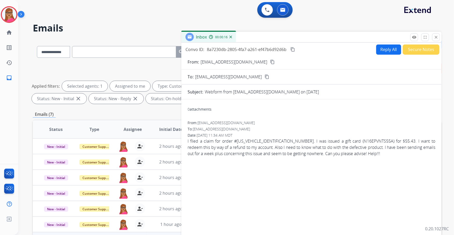
click at [270, 60] on mat-icon "content_copy" at bounding box center [272, 62] width 5 height 5
click at [383, 54] on button "Reply All" at bounding box center [388, 50] width 25 height 10
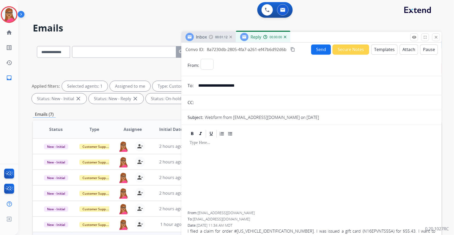
select select "**********"
click at [377, 48] on button "Templates" at bounding box center [384, 50] width 26 height 10
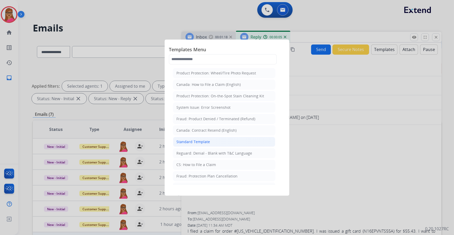
click at [195, 142] on div "Standard Template" at bounding box center [193, 141] width 34 height 5
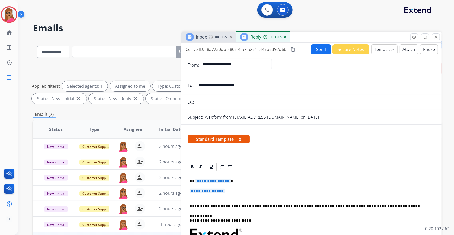
click at [235, 182] on p "**********" at bounding box center [310, 181] width 240 height 5
click at [231, 192] on p "**********" at bounding box center [312, 194] width 244 height 10
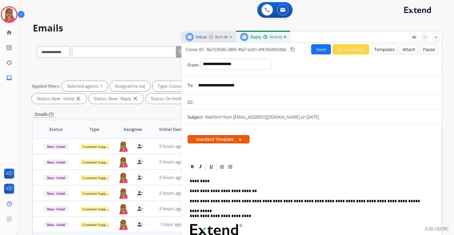
click at [200, 38] on span "Inbox" at bounding box center [201, 37] width 11 height 6
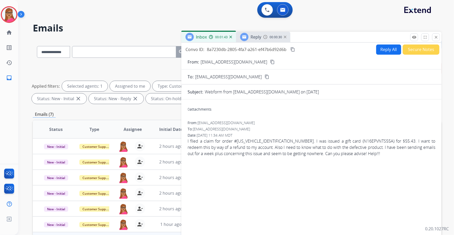
click at [259, 42] on div "Reply 00:00:30" at bounding box center [263, 37] width 54 height 10
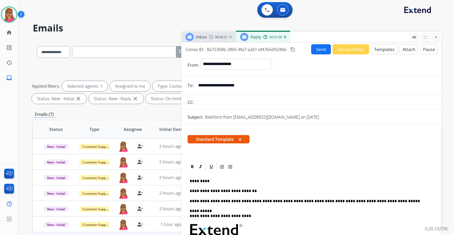
click at [207, 38] on span "Inbox" at bounding box center [201, 37] width 11 height 6
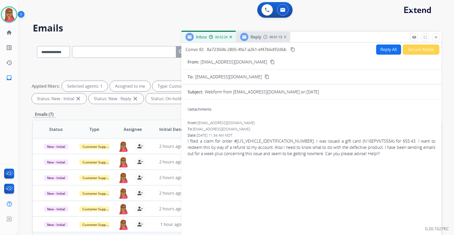
click at [255, 36] on span "Reply" at bounding box center [256, 37] width 11 height 6
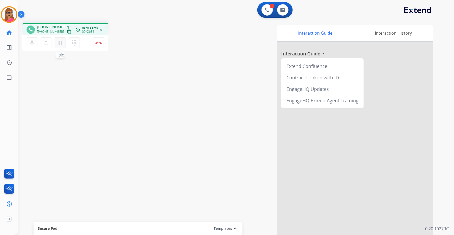
click at [62, 45] on mat-icon "pause" at bounding box center [60, 43] width 6 height 6
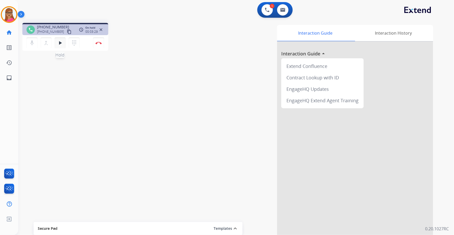
click at [64, 42] on button "play_arrow Hold" at bounding box center [60, 42] width 11 height 11
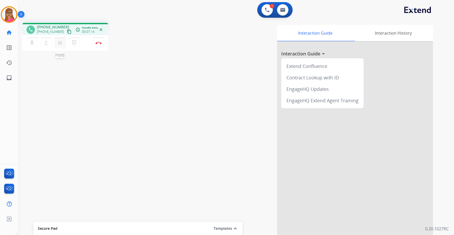
click at [60, 43] on mat-icon "pause" at bounding box center [60, 43] width 6 height 6
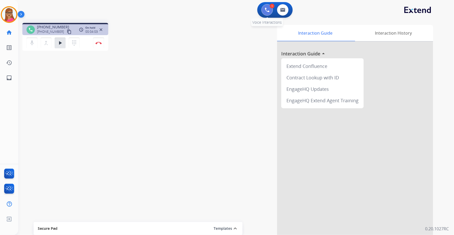
click at [265, 9] on img at bounding box center [267, 10] width 5 height 5
click at [265, 11] on img at bounding box center [267, 10] width 5 height 5
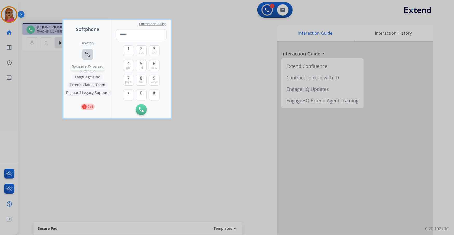
click at [89, 54] on mat-icon "connect_without_contact" at bounding box center [88, 54] width 6 height 6
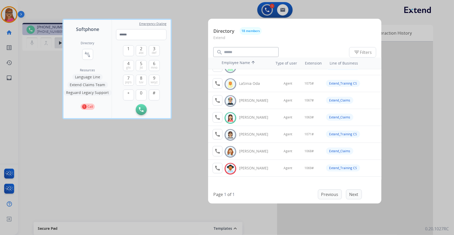
scroll to position [166, 0]
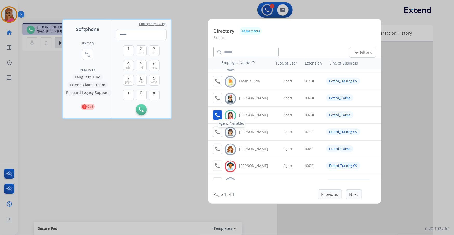
click at [219, 116] on mat-icon "call" at bounding box center [217, 115] width 6 height 6
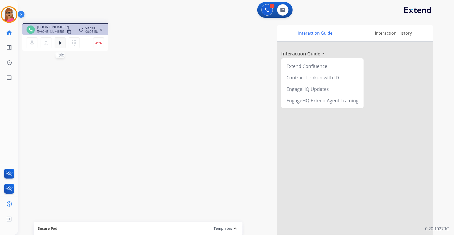
click at [60, 40] on mat-icon "play_arrow" at bounding box center [60, 43] width 6 height 6
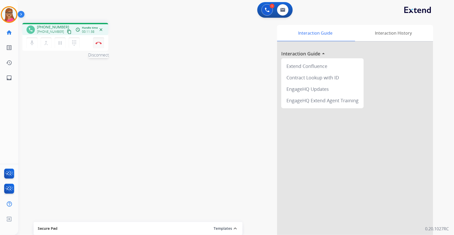
click at [99, 43] on img at bounding box center [99, 43] width 6 height 3
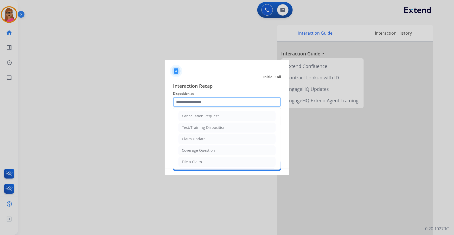
click at [193, 103] on input "text" at bounding box center [227, 102] width 108 height 10
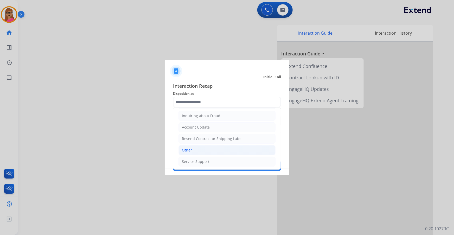
click at [190, 150] on div "Other" at bounding box center [187, 150] width 10 height 5
type input "*****"
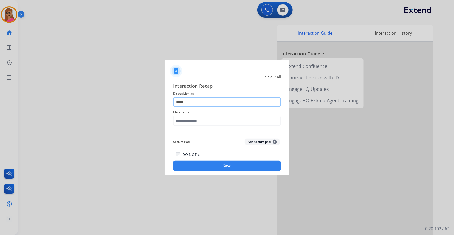
click at [206, 104] on input "*****" at bounding box center [227, 102] width 108 height 10
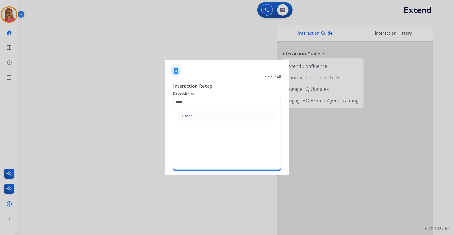
click at [229, 81] on div "Interaction Recap Disposition as ***** Other Merchants Secure Pad Add secure pa…" at bounding box center [227, 126] width 125 height 97
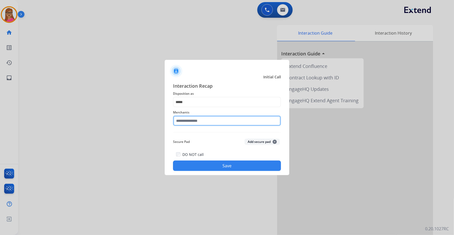
click at [221, 120] on input "text" at bounding box center [227, 121] width 108 height 10
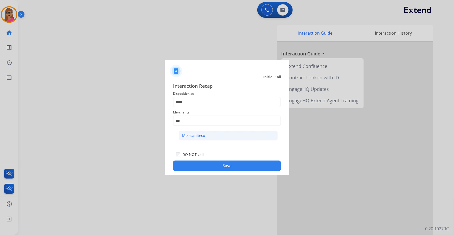
click at [202, 132] on li "Moissaniteco" at bounding box center [228, 136] width 99 height 10
type input "**********"
click at [228, 169] on button "Save" at bounding box center [227, 166] width 108 height 10
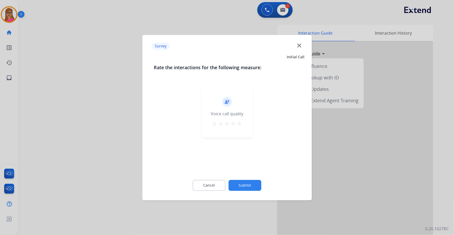
click at [97, 121] on div at bounding box center [227, 117] width 454 height 235
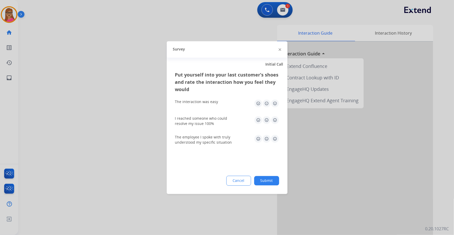
click at [97, 121] on div at bounding box center [227, 117] width 454 height 235
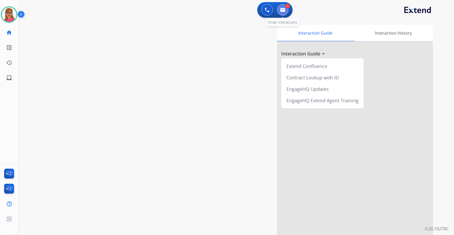
click at [285, 13] on button at bounding box center [282, 9] width 11 height 11
select select "**********"
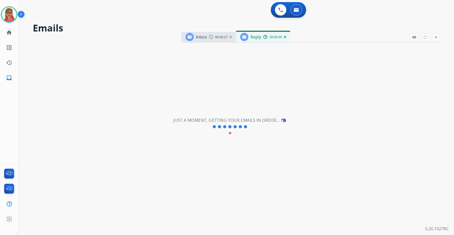
select select "**********"
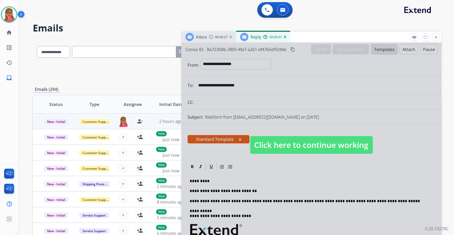
click at [203, 37] on span "Inbox" at bounding box center [201, 37] width 11 height 6
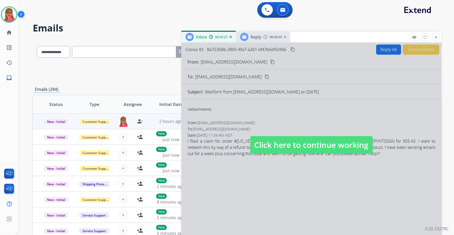
click at [287, 143] on span "Click here to continue working" at bounding box center [311, 145] width 123 height 18
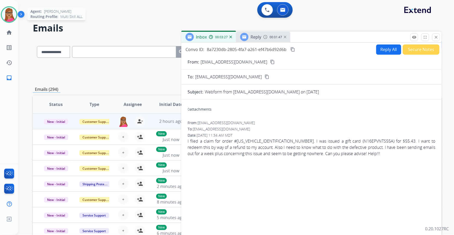
click at [13, 12] on img at bounding box center [9, 14] width 15 height 15
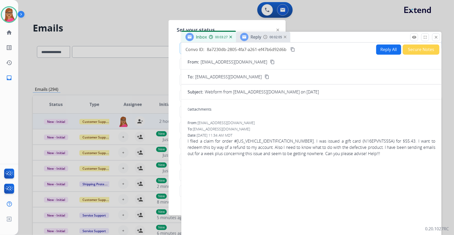
click at [265, 35] on img at bounding box center [265, 37] width 4 height 4
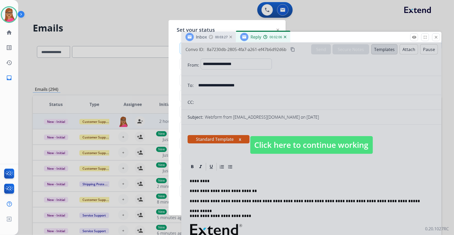
click at [280, 147] on span "Click here to continue working" at bounding box center [311, 145] width 123 height 18
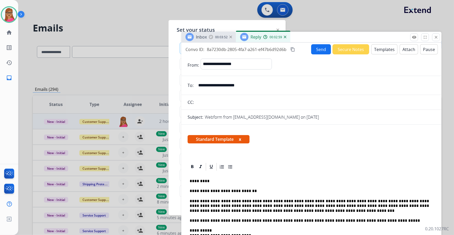
click at [294, 49] on mat-icon "content_copy" at bounding box center [293, 49] width 5 height 5
click at [325, 52] on button "Send" at bounding box center [321, 49] width 20 height 10
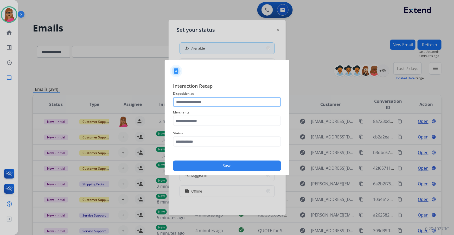
click at [186, 100] on input "text" at bounding box center [227, 102] width 108 height 10
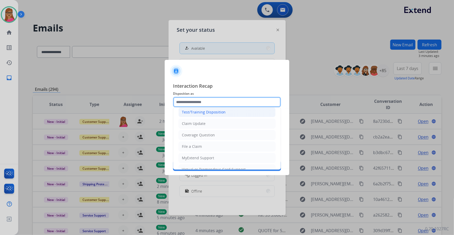
scroll to position [23, 0]
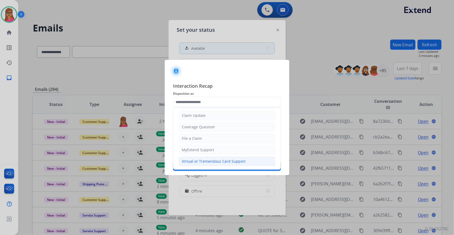
click at [205, 159] on div "Virtual or Tremendous Card Support" at bounding box center [214, 161] width 64 height 5
type input "**********"
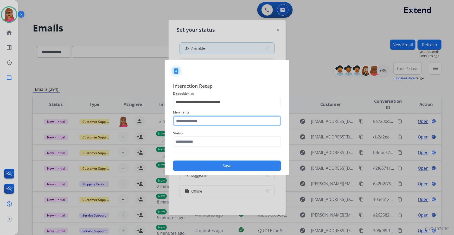
click at [210, 121] on input "text" at bounding box center [227, 121] width 108 height 10
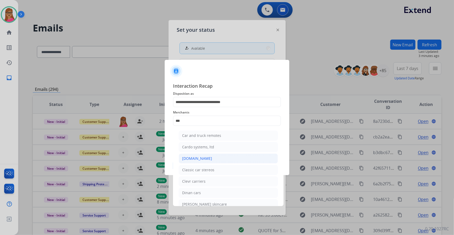
click at [187, 159] on div "[DOMAIN_NAME]" at bounding box center [197, 158] width 30 height 5
type input "**********"
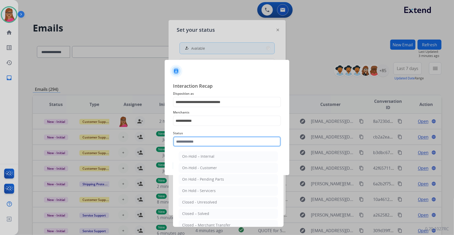
click at [199, 138] on input "text" at bounding box center [227, 141] width 108 height 10
drag, startPoint x: 201, startPoint y: 214, endPoint x: 203, endPoint y: 195, distance: 19.9
click at [201, 215] on div "Closed – Solved" at bounding box center [195, 213] width 27 height 5
type input "**********"
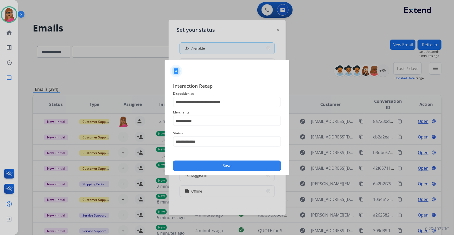
click at [211, 172] on div "**********" at bounding box center [227, 126] width 125 height 97
click at [211, 167] on button "Save" at bounding box center [227, 166] width 108 height 10
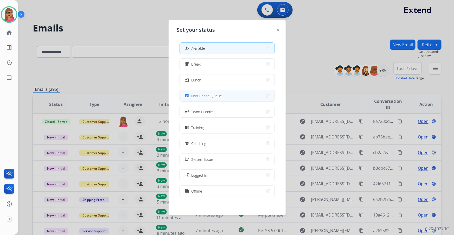
click at [224, 94] on button "assignment Non-Phone Queue" at bounding box center [227, 95] width 95 height 11
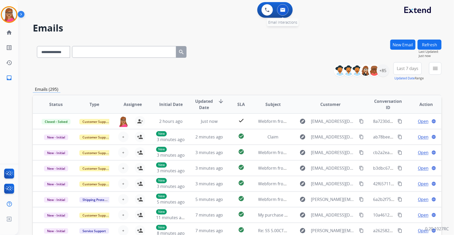
click at [282, 8] on button at bounding box center [282, 9] width 11 height 11
click at [412, 68] on span "Last 7 days" at bounding box center [408, 68] width 22 height 2
click at [402, 132] on div "Last 90 days" at bounding box center [406, 132] width 29 height 8
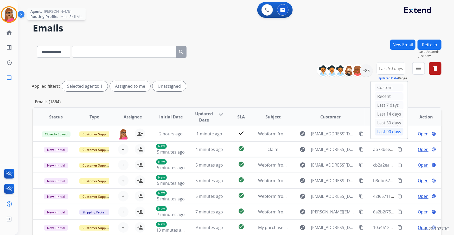
click at [15, 11] on img at bounding box center [9, 14] width 15 height 15
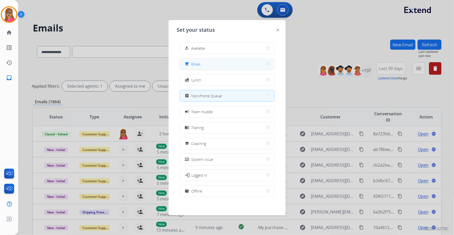
click at [206, 65] on button "free_breakfast Break" at bounding box center [227, 64] width 95 height 11
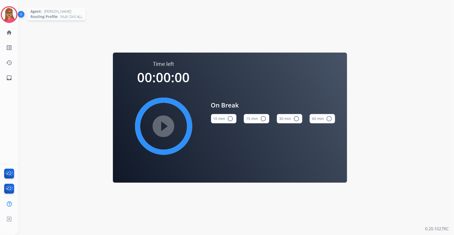
click at [10, 14] on img at bounding box center [9, 14] width 15 height 15
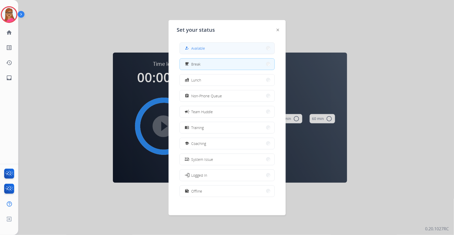
click at [228, 47] on button "how_to_reg Available" at bounding box center [227, 48] width 95 height 11
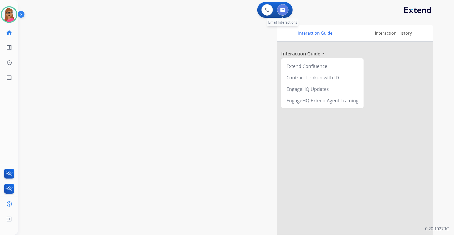
click at [281, 14] on button at bounding box center [282, 9] width 11 height 11
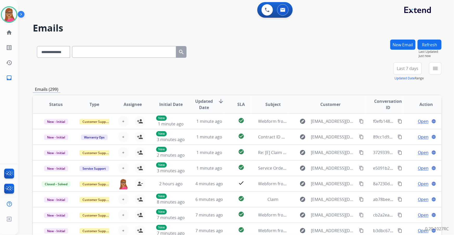
click at [408, 67] on span "Last 7 days" at bounding box center [408, 68] width 22 height 2
click at [400, 132] on div "Last 90 days" at bounding box center [406, 132] width 29 height 8
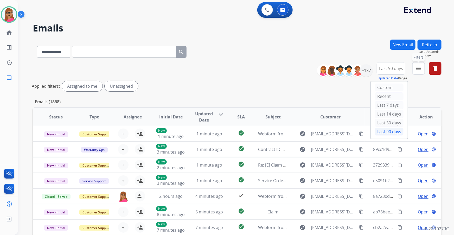
click at [418, 70] on mat-icon "menu" at bounding box center [419, 68] width 6 height 6
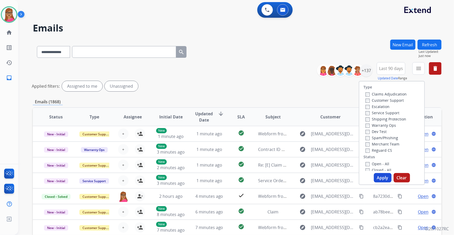
click at [396, 100] on label "Customer Support" at bounding box center [385, 100] width 38 height 5
click at [396, 119] on label "Shipping Protection" at bounding box center [386, 119] width 41 height 5
click at [383, 151] on label "Reguard CS" at bounding box center [379, 150] width 27 height 5
click at [375, 165] on label "Open - All" at bounding box center [378, 163] width 24 height 5
click at [380, 176] on button "Apply" at bounding box center [383, 177] width 18 height 9
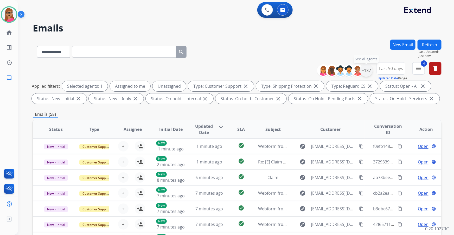
click at [370, 75] on div "+137" at bounding box center [366, 70] width 12 height 12
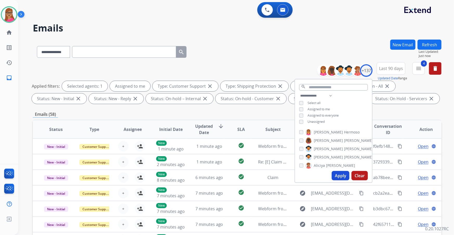
click at [338, 175] on button "Apply" at bounding box center [341, 175] width 18 height 9
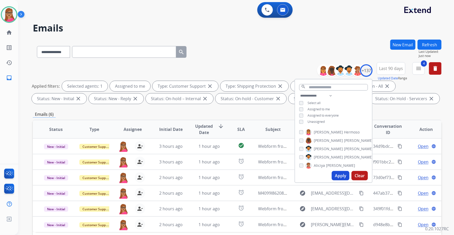
click at [390, 112] on div "Emails (6)" at bounding box center [237, 114] width 409 height 7
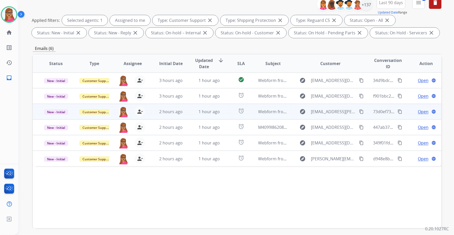
scroll to position [71, 0]
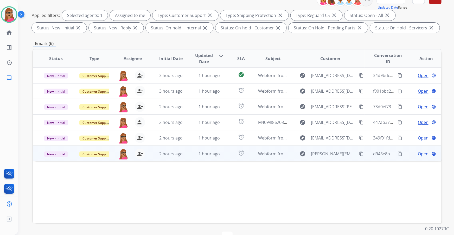
click at [418, 153] on span "Open" at bounding box center [423, 154] width 11 height 6
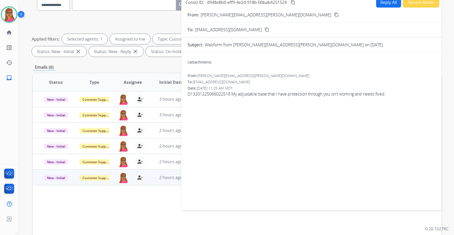
scroll to position [23, 0]
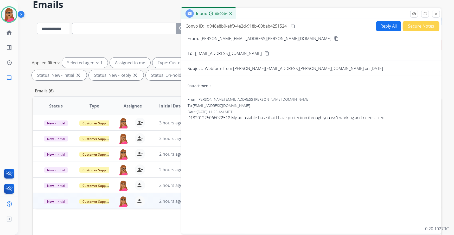
click at [334, 38] on mat-icon "content_copy" at bounding box center [336, 38] width 5 height 5
click at [382, 28] on button "Reply All" at bounding box center [388, 26] width 25 height 10
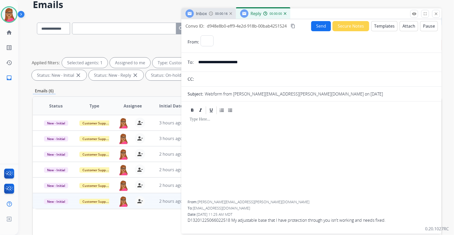
select select "**********"
click at [378, 25] on button "Templates" at bounding box center [384, 26] width 26 height 10
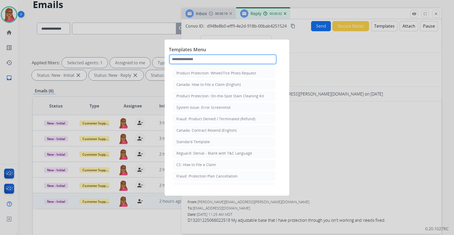
click at [212, 58] on input "text" at bounding box center [223, 59] width 108 height 10
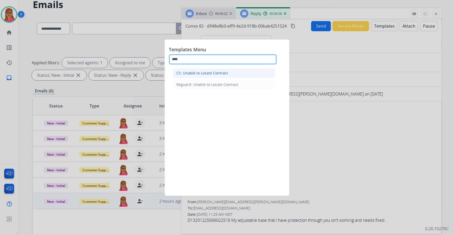
type input "****"
click at [203, 74] on div "CS: Unable to Locate Contract" at bounding box center [202, 73] width 52 height 5
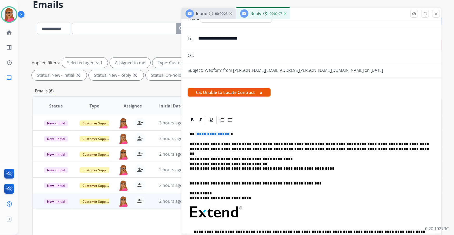
click at [245, 132] on p "**********" at bounding box center [310, 134] width 240 height 5
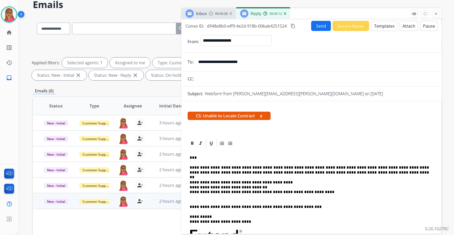
click at [321, 25] on button "Send" at bounding box center [321, 26] width 20 height 10
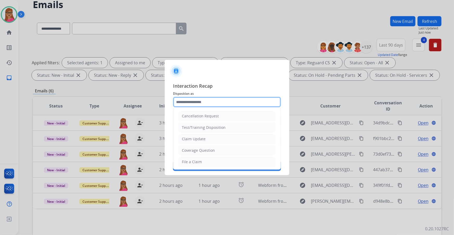
click at [213, 100] on input "text" at bounding box center [227, 102] width 108 height 10
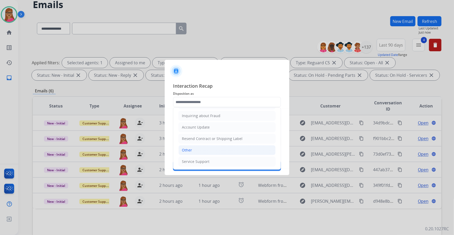
click at [193, 149] on li "Other" at bounding box center [227, 150] width 97 height 10
type input "*****"
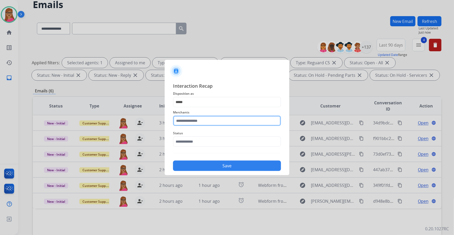
click at [197, 121] on input "text" at bounding box center [227, 121] width 108 height 10
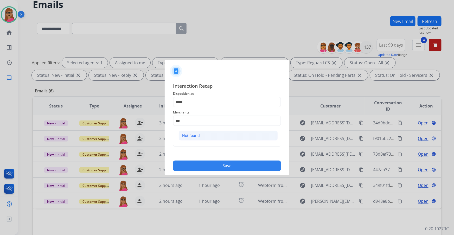
click at [198, 135] on div "Not found" at bounding box center [191, 135] width 18 height 5
type input "*********"
click at [194, 139] on input "text" at bounding box center [227, 141] width 108 height 10
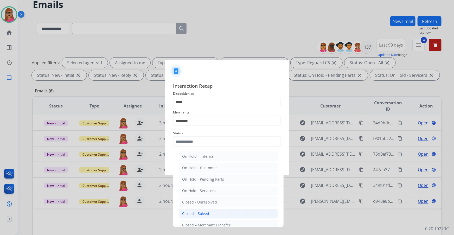
click at [208, 215] on div "Closed – Solved" at bounding box center [195, 213] width 27 height 5
type input "**********"
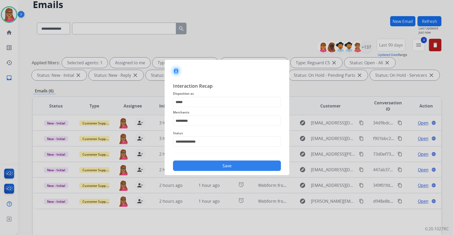
click at [223, 164] on button "Save" at bounding box center [227, 166] width 108 height 10
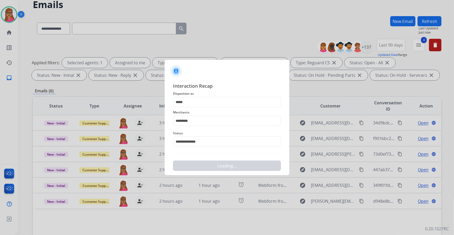
scroll to position [0, 0]
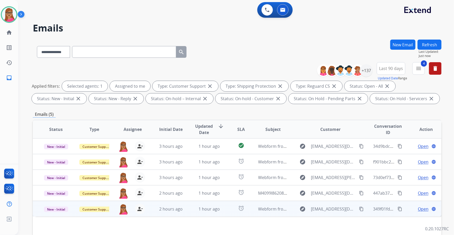
click at [418, 207] on span "Open" at bounding box center [423, 209] width 11 height 6
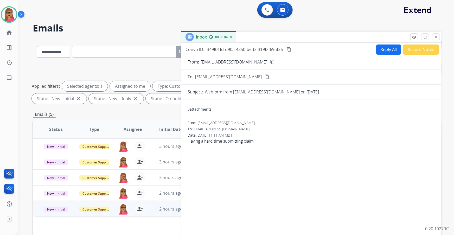
click at [270, 62] on mat-icon "content_copy" at bounding box center [272, 62] width 5 height 5
click at [379, 52] on button "Reply All" at bounding box center [388, 50] width 25 height 10
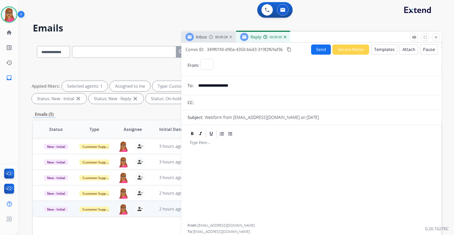
select select "**********"
click at [386, 51] on button "Templates" at bounding box center [384, 50] width 26 height 10
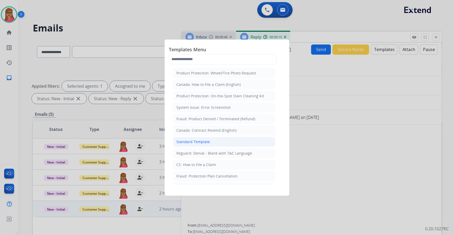
click at [204, 141] on div "Standard Template" at bounding box center [193, 141] width 34 height 5
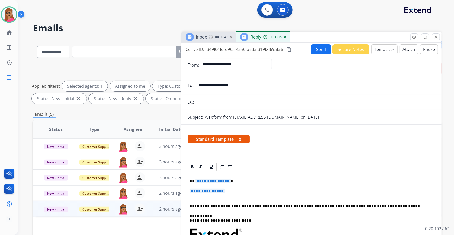
click at [232, 181] on p "**********" at bounding box center [310, 181] width 240 height 5
click at [235, 190] on p "**********" at bounding box center [312, 194] width 244 height 10
click at [234, 190] on p "**********" at bounding box center [312, 194] width 244 height 10
click at [228, 192] on p "**********" at bounding box center [312, 194] width 244 height 10
click at [228, 191] on p "**********" at bounding box center [312, 194] width 244 height 10
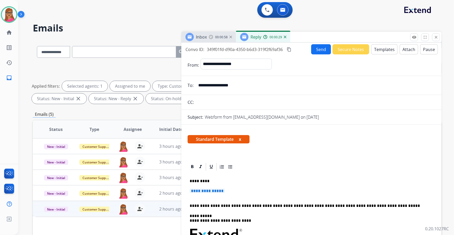
click at [225, 190] on span "**********" at bounding box center [207, 191] width 35 height 4
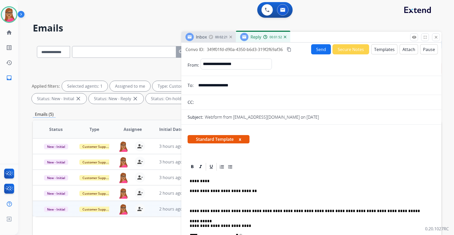
click at [292, 51] on mat-icon "content_copy" at bounding box center [289, 49] width 5 height 5
click at [250, 190] on p "**********" at bounding box center [310, 191] width 240 height 5
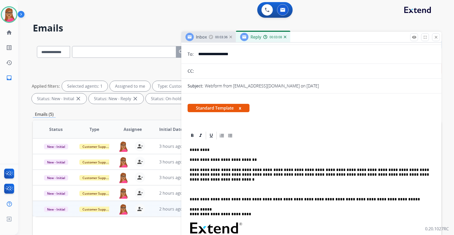
scroll to position [47, 0]
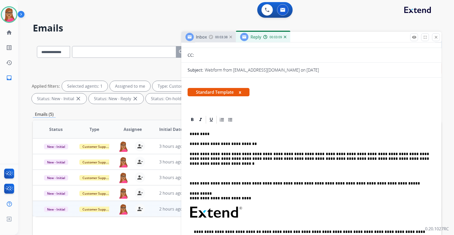
click at [191, 182] on p "**********" at bounding box center [310, 183] width 240 height 5
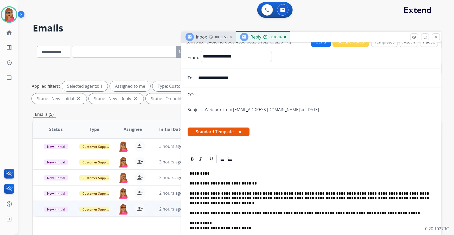
scroll to position [0, 0]
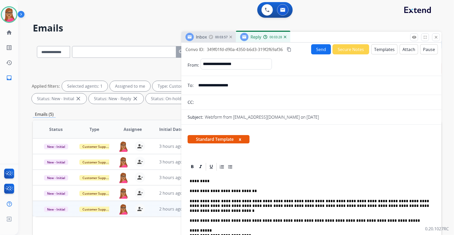
click at [319, 51] on button "Send" at bounding box center [321, 49] width 20 height 10
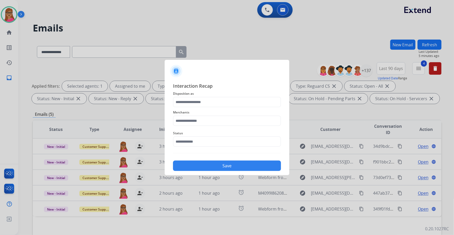
click at [196, 96] on span "Disposition as" at bounding box center [227, 94] width 108 height 6
click at [197, 101] on input "text" at bounding box center [227, 102] width 108 height 10
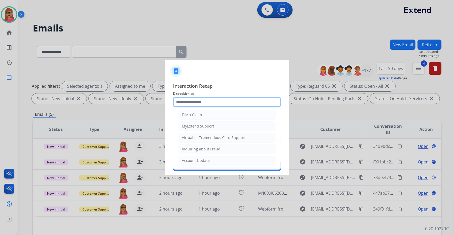
scroll to position [80, 0]
click at [192, 151] on li "Other" at bounding box center [227, 150] width 97 height 10
type input "*****"
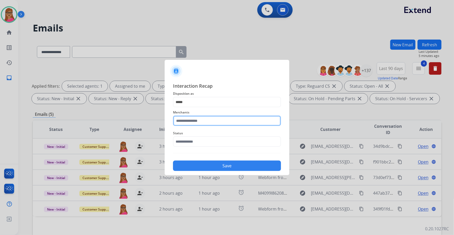
click at [194, 121] on input "text" at bounding box center [227, 121] width 108 height 10
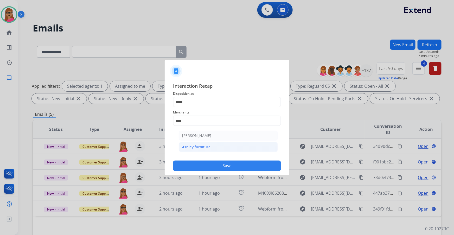
click at [206, 147] on div "Ashley furniture" at bounding box center [196, 146] width 28 height 5
type input "**********"
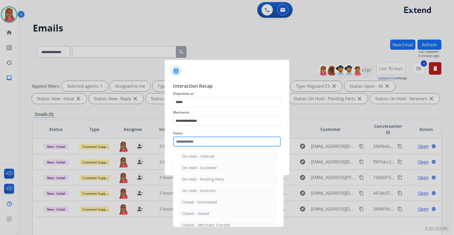
click at [199, 143] on input "text" at bounding box center [227, 141] width 108 height 10
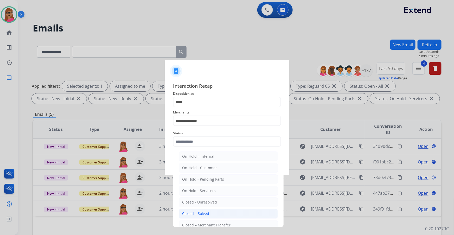
click at [212, 212] on li "Closed – Solved" at bounding box center [228, 214] width 99 height 10
type input "**********"
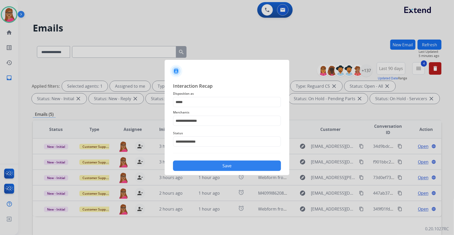
click at [214, 166] on button "Save" at bounding box center [227, 166] width 108 height 10
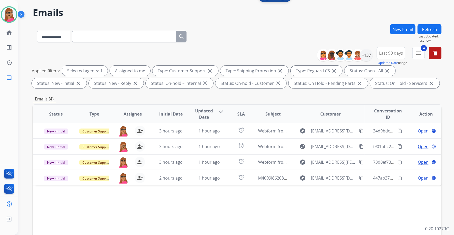
scroll to position [23, 0]
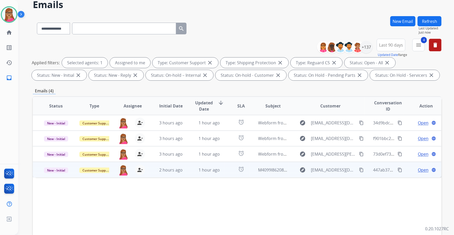
click at [419, 170] on span "Open" at bounding box center [423, 170] width 11 height 6
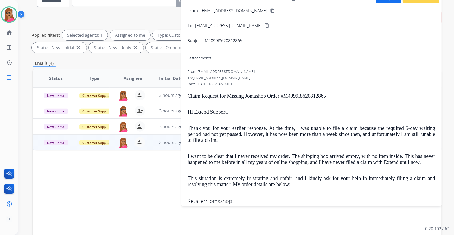
scroll to position [0, 0]
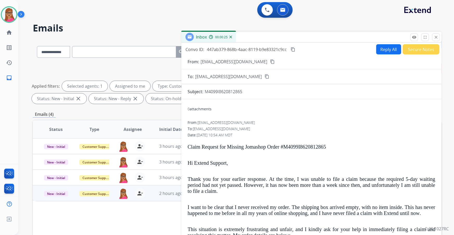
click at [270, 61] on mat-icon "content_copy" at bounding box center [272, 61] width 5 height 5
click at [387, 49] on button "Reply All" at bounding box center [388, 49] width 25 height 10
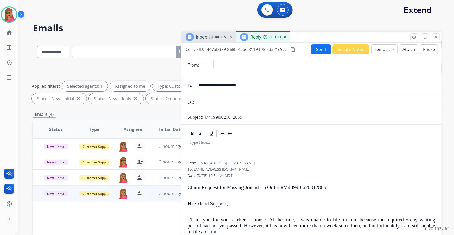
select select "**********"
click at [388, 53] on button "Templates" at bounding box center [384, 49] width 26 height 10
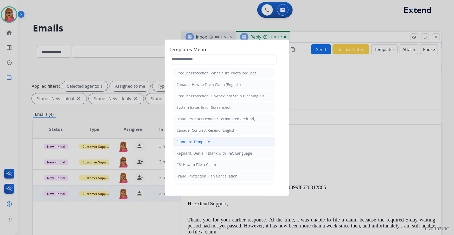
click at [209, 141] on div "Standard Template" at bounding box center [193, 141] width 34 height 5
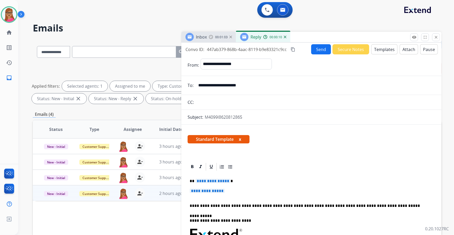
click at [234, 181] on p "**********" at bounding box center [310, 181] width 240 height 5
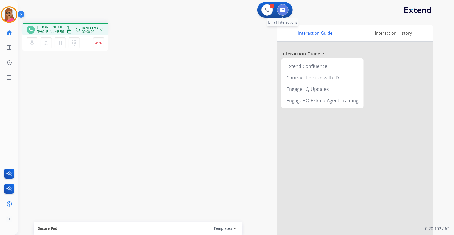
click at [282, 8] on img at bounding box center [282, 10] width 5 height 4
select select "**********"
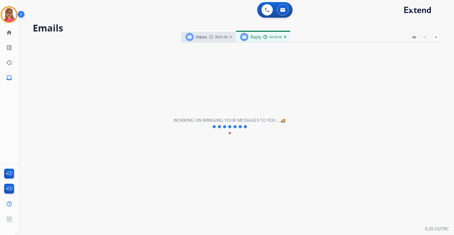
select select "**********"
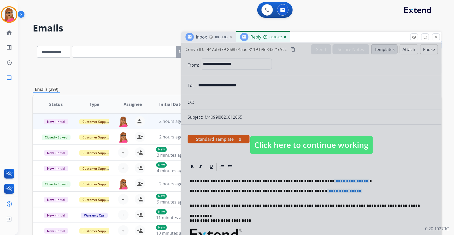
click at [229, 151] on div at bounding box center [311, 140] width 260 height 194
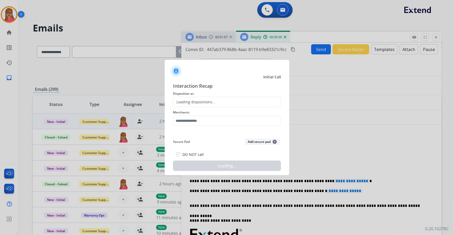
click at [284, 35] on div at bounding box center [227, 117] width 454 height 235
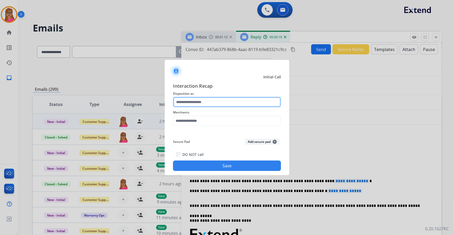
click at [210, 100] on input "text" at bounding box center [227, 102] width 108 height 10
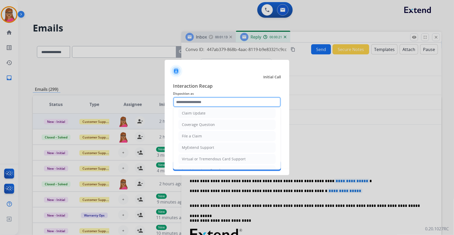
scroll to position [71, 0]
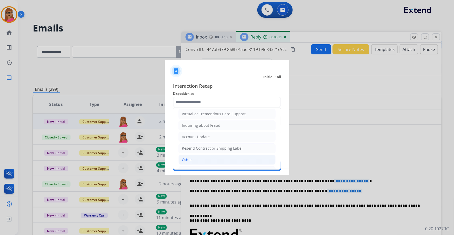
click at [193, 159] on li "Other" at bounding box center [227, 160] width 97 height 10
type input "*****"
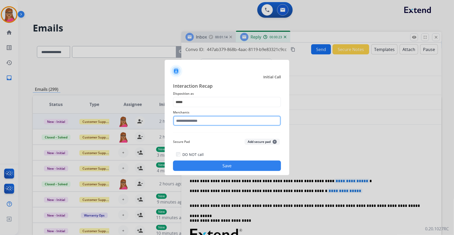
click at [213, 122] on input "text" at bounding box center [227, 121] width 108 height 10
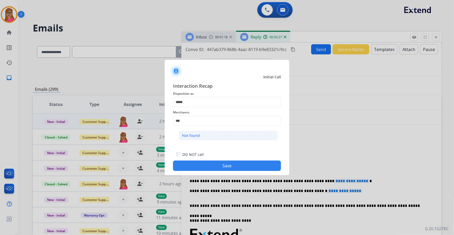
click at [199, 134] on div "Not found" at bounding box center [191, 135] width 18 height 5
type input "*********"
click at [220, 166] on button "Save" at bounding box center [227, 166] width 108 height 10
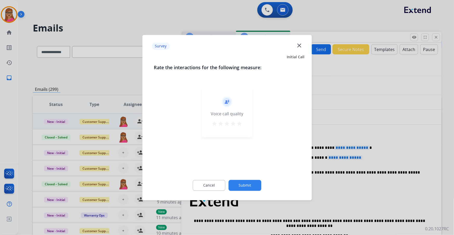
click at [136, 102] on div at bounding box center [227, 117] width 454 height 235
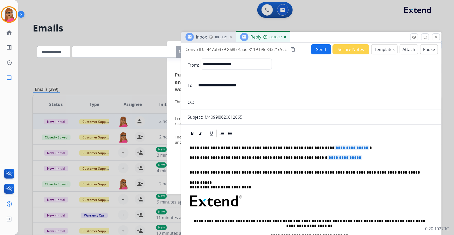
click at [286, 37] on div "Reply 00:00:37" at bounding box center [263, 37] width 54 height 10
click at [284, 37] on img at bounding box center [285, 37] width 3 height 3
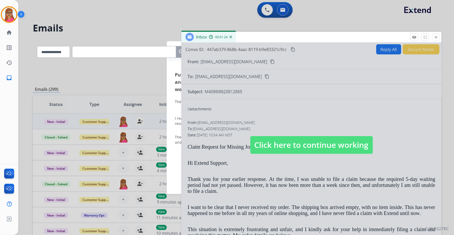
click at [372, 49] on div at bounding box center [311, 140] width 260 height 194
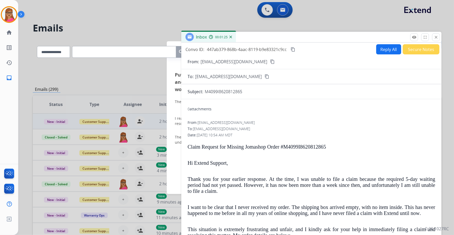
click at [378, 49] on button "Reply All" at bounding box center [388, 49] width 25 height 10
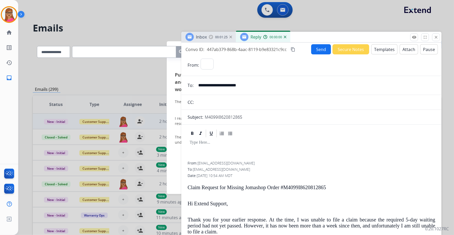
select select "**********"
click at [377, 51] on button "Templates" at bounding box center [384, 49] width 26 height 10
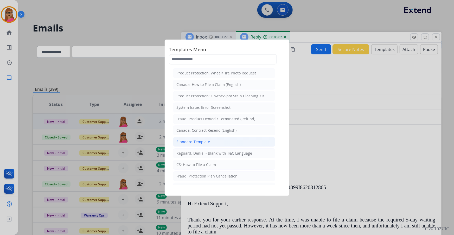
click at [204, 140] on div "Standard Template" at bounding box center [193, 141] width 34 height 5
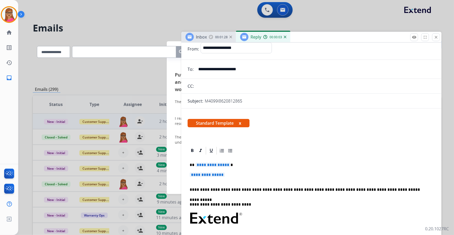
scroll to position [23, 0]
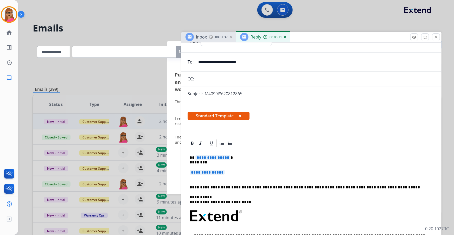
click at [190, 162] on p "**********" at bounding box center [310, 160] width 240 height 10
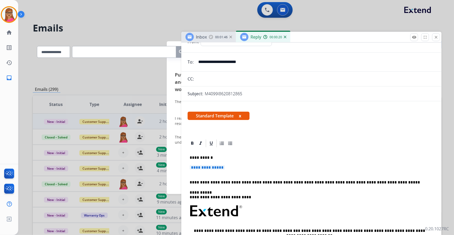
click at [218, 157] on p "**********" at bounding box center [310, 157] width 240 height 5
drag, startPoint x: 232, startPoint y: 166, endPoint x: 187, endPoint y: 165, distance: 45.6
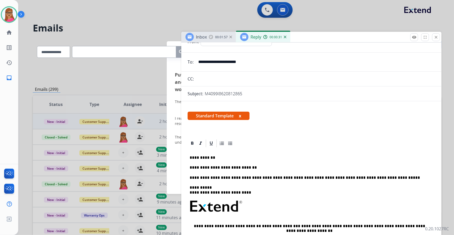
click at [210, 37] on img at bounding box center [211, 37] width 4 height 4
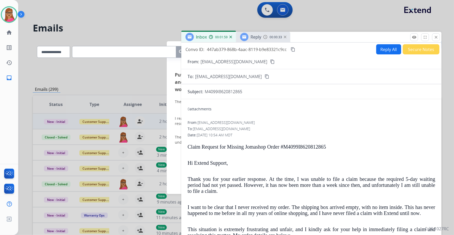
click at [260, 37] on span "Reply" at bounding box center [256, 37] width 11 height 6
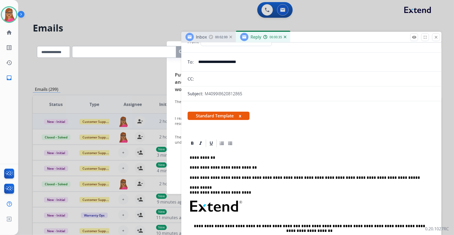
click at [265, 169] on p "**********" at bounding box center [310, 167] width 240 height 5
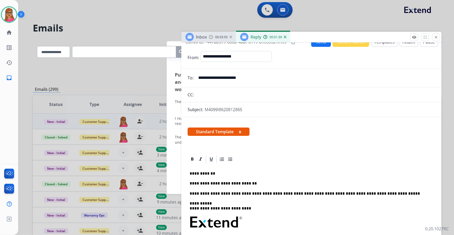
scroll to position [0, 0]
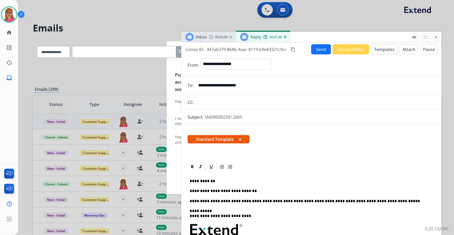
click at [292, 48] on mat-icon "content_copy" at bounding box center [293, 49] width 5 height 5
click at [206, 36] on span "Inbox" at bounding box center [201, 37] width 11 height 6
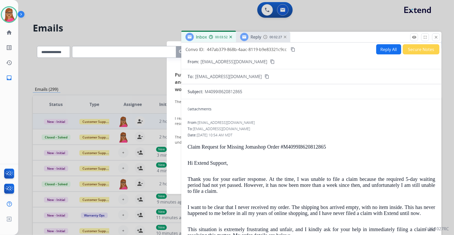
click at [267, 37] on img at bounding box center [265, 37] width 4 height 4
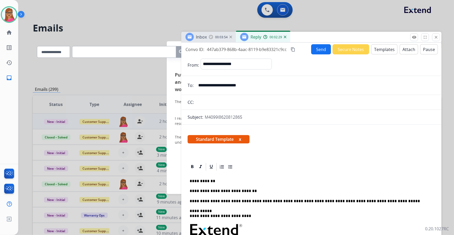
click at [284, 37] on img at bounding box center [285, 37] width 3 height 3
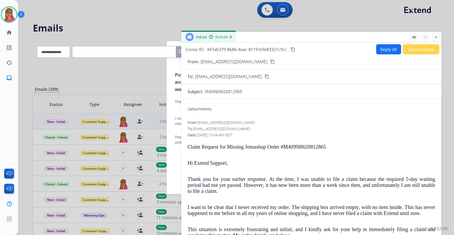
click at [416, 50] on button "Secure Notes" at bounding box center [421, 49] width 37 height 10
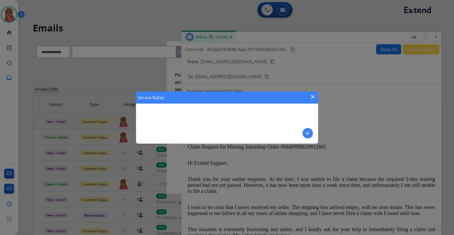
click at [309, 132] on mat-icon "add" at bounding box center [308, 133] width 6 height 6
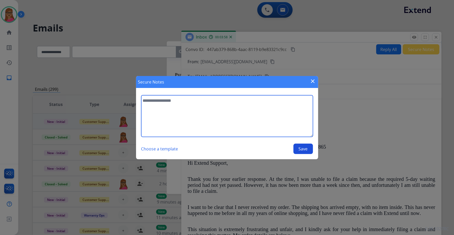
click at [308, 129] on textarea at bounding box center [227, 116] width 172 height 42
type textarea "**********"
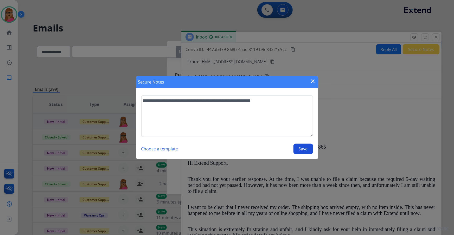
click at [302, 149] on button "Save" at bounding box center [304, 149] width 20 height 10
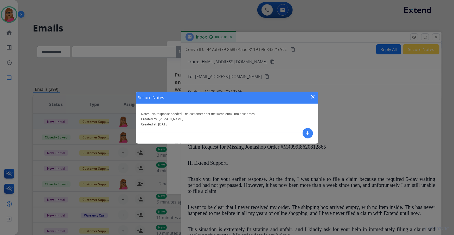
click at [312, 96] on mat-icon "close" at bounding box center [313, 97] width 6 height 6
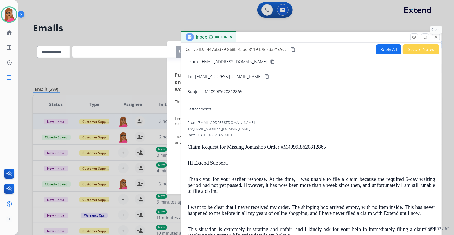
click at [439, 36] on button "close Close" at bounding box center [436, 37] width 8 height 8
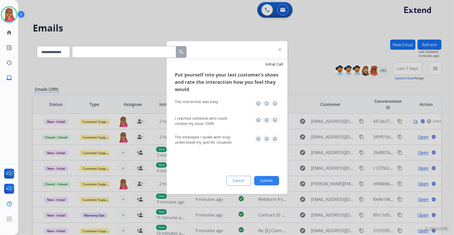
click at [234, 28] on div at bounding box center [227, 117] width 454 height 235
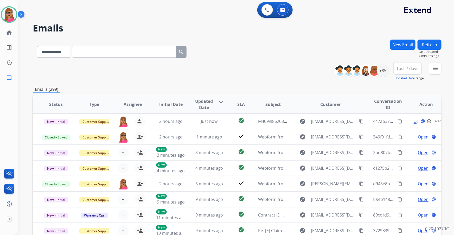
click at [234, 28] on h2 "Emails" at bounding box center [237, 28] width 409 height 10
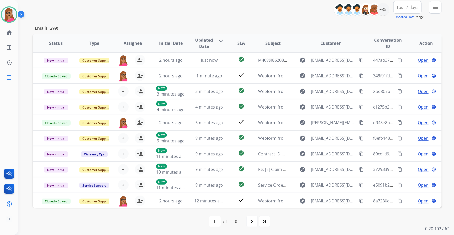
click at [411, 11] on button "Last 7 days" at bounding box center [408, 7] width 28 height 12
click at [400, 70] on div "Last 90 days" at bounding box center [406, 71] width 29 height 8
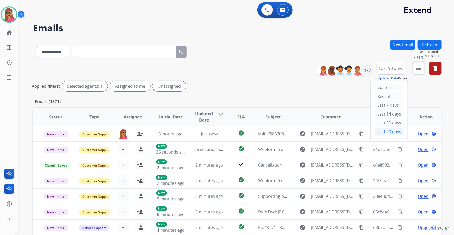
click at [416, 68] on mat-icon "menu" at bounding box center [419, 68] width 6 height 6
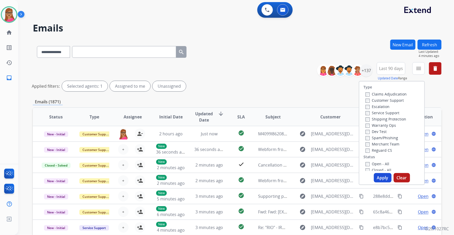
click at [395, 100] on label "Customer Support" at bounding box center [385, 100] width 38 height 5
click at [394, 118] on label "Shipping Protection" at bounding box center [386, 119] width 41 height 5
click at [387, 151] on label "Reguard CS" at bounding box center [379, 150] width 27 height 5
click at [375, 163] on label "Open - All" at bounding box center [378, 163] width 24 height 5
click at [385, 177] on button "Apply" at bounding box center [383, 177] width 18 height 9
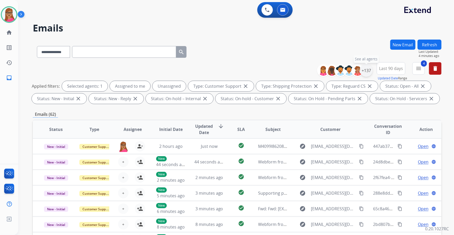
click at [364, 70] on div "+137" at bounding box center [366, 70] width 12 height 12
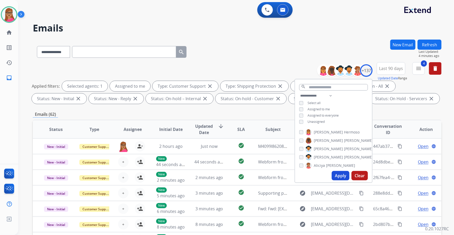
click at [342, 173] on button "Apply" at bounding box center [341, 175] width 18 height 9
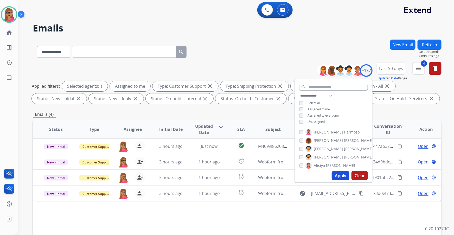
click at [307, 230] on div "Status Type Assignee Initial Date Updated Date arrow_downward SLA Subject Custo…" at bounding box center [237, 207] width 409 height 174
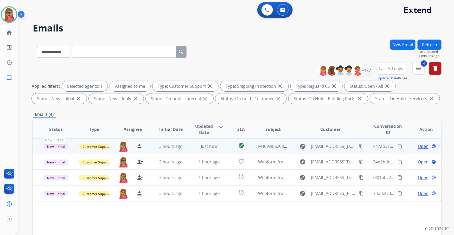
click at [61, 148] on span "New - Initial" at bounding box center [56, 146] width 24 height 5
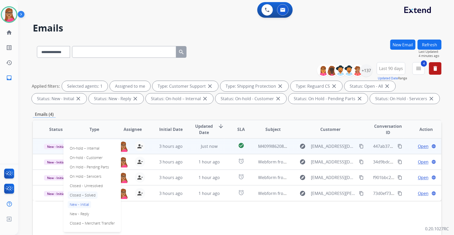
click at [90, 194] on p "Closed – Solved" at bounding box center [83, 195] width 30 height 7
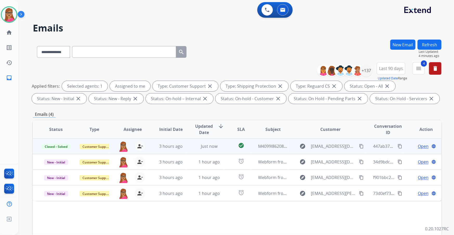
click at [176, 222] on div "Status Type Assignee Initial Date Updated Date arrow_downward SLA Subject Custo…" at bounding box center [237, 207] width 409 height 174
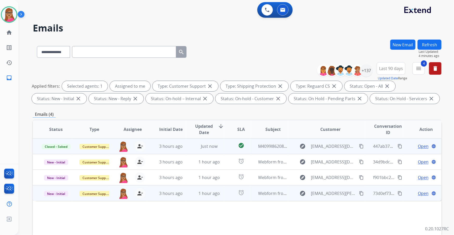
click at [420, 192] on span "Open" at bounding box center [423, 193] width 11 height 6
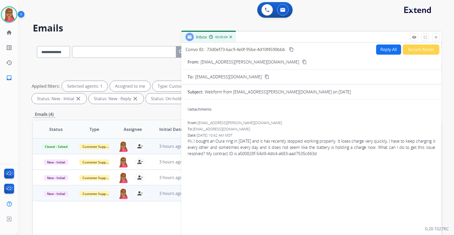
click at [302, 61] on mat-icon "content_copy" at bounding box center [304, 62] width 5 height 5
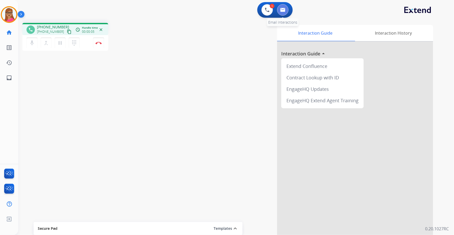
click at [283, 8] on img at bounding box center [282, 10] width 5 height 4
select select "**********"
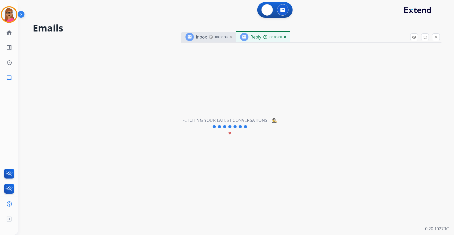
select select "**********"
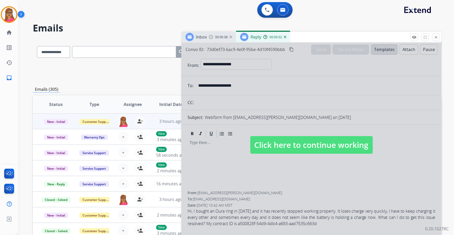
click at [294, 144] on span "Click here to continue working" at bounding box center [311, 145] width 123 height 18
select select
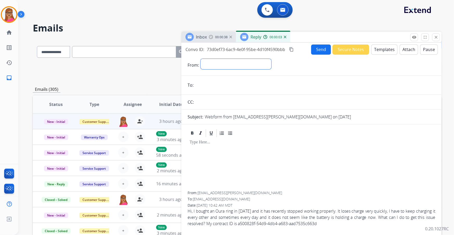
click at [233, 61] on select "**********" at bounding box center [236, 64] width 71 height 10
select select "**********"
click at [201, 59] on select "**********" at bounding box center [236, 64] width 71 height 10
click at [209, 35] on div "00:00:39" at bounding box center [220, 37] width 23 height 5
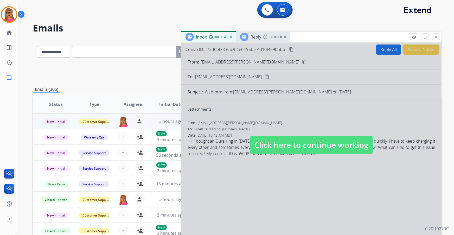
drag, startPoint x: 257, startPoint y: 79, endPoint x: 250, endPoint y: 71, distance: 11.1
click at [257, 79] on div at bounding box center [311, 140] width 260 height 194
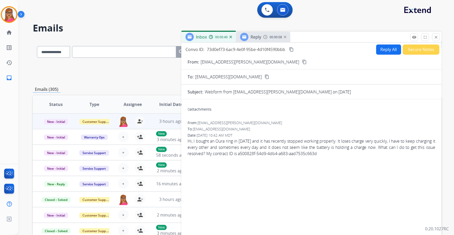
drag, startPoint x: 248, startPoint y: 62, endPoint x: 247, endPoint y: 59, distance: 3.2
click at [302, 62] on mat-icon "content_copy" at bounding box center [304, 62] width 5 height 5
click at [249, 32] on div "Reply 00:00:10" at bounding box center [263, 37] width 54 height 10
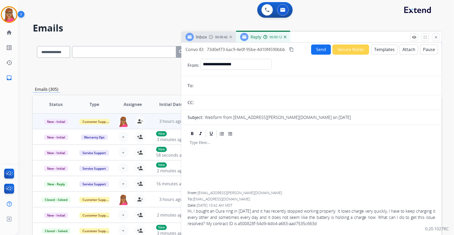
paste input "**********"
type input "**********"
click at [383, 48] on button "Templates" at bounding box center [384, 50] width 26 height 10
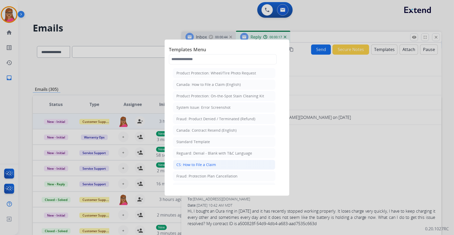
click at [203, 165] on div "CS: How to File a Claim" at bounding box center [196, 164] width 40 height 5
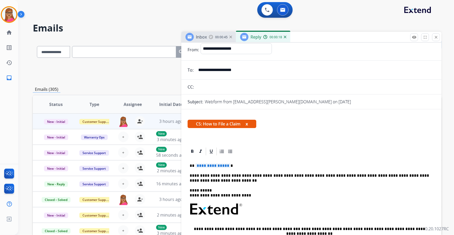
scroll to position [23, 0]
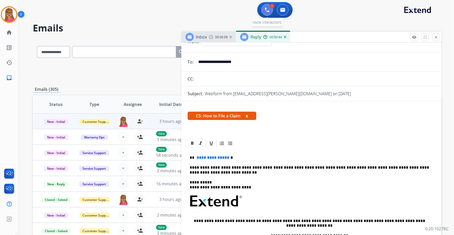
click at [264, 10] on button at bounding box center [267, 9] width 11 height 11
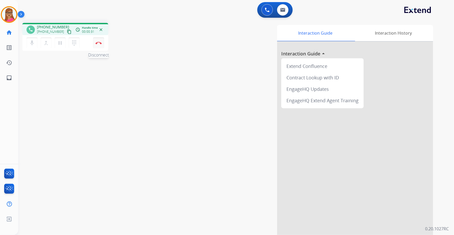
click at [101, 42] on img at bounding box center [99, 43] width 6 height 3
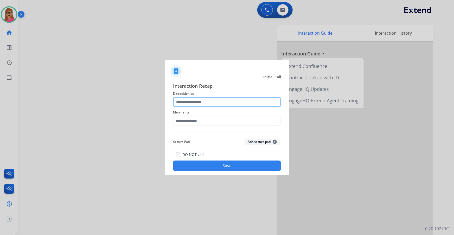
click at [213, 104] on input "text" at bounding box center [227, 102] width 108 height 10
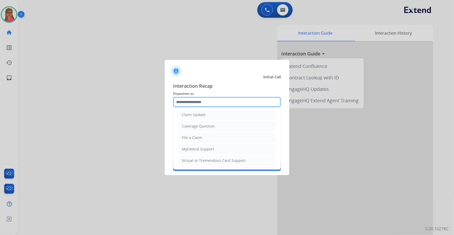
scroll to position [71, 0]
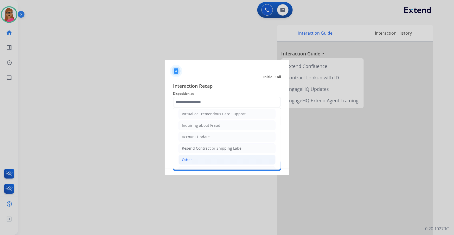
click at [190, 159] on div "Other" at bounding box center [187, 159] width 10 height 5
type input "*****"
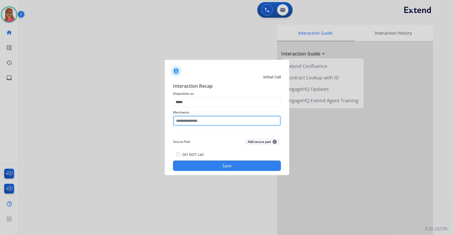
click at [205, 123] on input "text" at bounding box center [227, 121] width 108 height 10
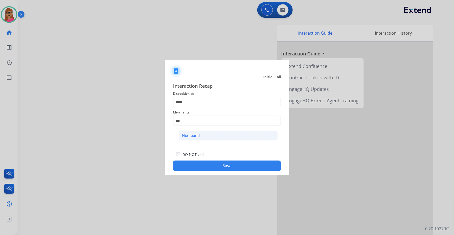
click at [193, 135] on div "Not found" at bounding box center [191, 135] width 18 height 5
type input "*********"
click at [223, 161] on button "Save" at bounding box center [227, 166] width 108 height 10
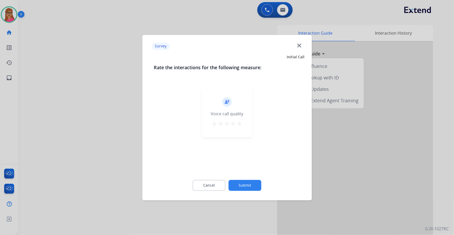
click at [133, 120] on div at bounding box center [227, 117] width 454 height 235
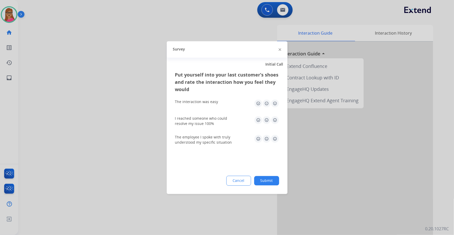
drag, startPoint x: 133, startPoint y: 120, endPoint x: 201, endPoint y: 27, distance: 115.5
click at [133, 119] on div at bounding box center [227, 117] width 454 height 235
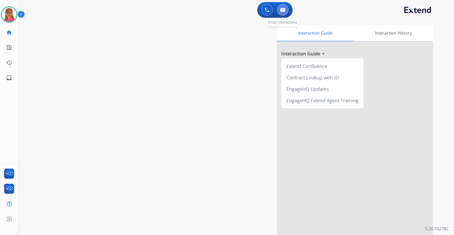
click at [285, 10] on img at bounding box center [282, 10] width 5 height 4
select select "**********"
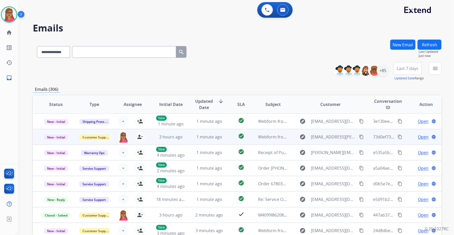
click at [418, 137] on span "Open" at bounding box center [423, 137] width 11 height 6
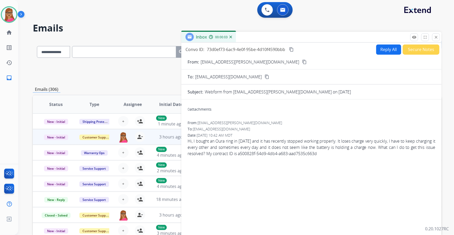
click at [389, 52] on button "Reply All" at bounding box center [388, 50] width 25 height 10
select select "**********"
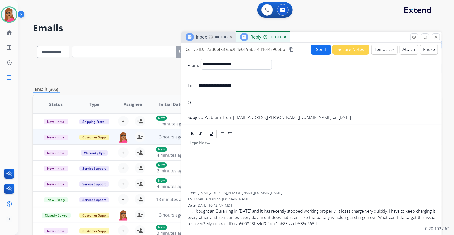
click at [381, 51] on button "Templates" at bounding box center [384, 50] width 26 height 10
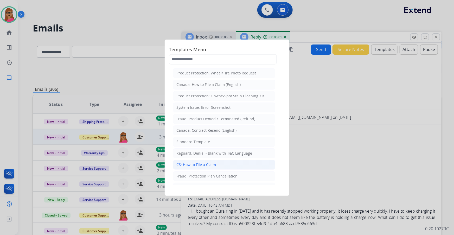
click at [201, 165] on div "CS: How to File a Claim" at bounding box center [196, 164] width 40 height 5
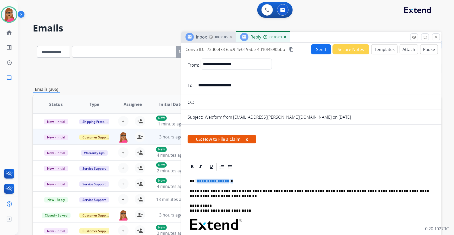
drag, startPoint x: 234, startPoint y: 180, endPoint x: 209, endPoint y: 179, distance: 25.3
click at [209, 179] on p "**********" at bounding box center [310, 181] width 240 height 5
click at [292, 49] on mat-icon "content_copy" at bounding box center [291, 49] width 5 height 5
click at [316, 50] on button "Send" at bounding box center [321, 49] width 20 height 10
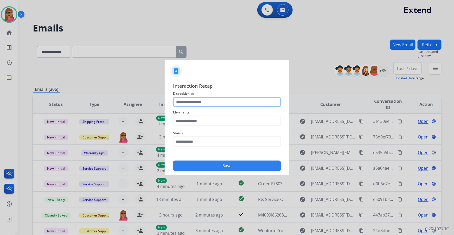
click at [199, 101] on input "text" at bounding box center [227, 102] width 108 height 10
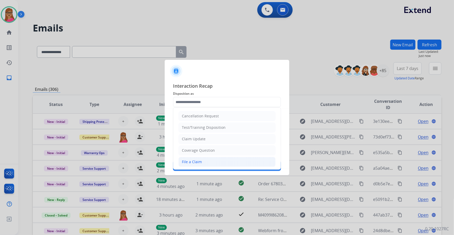
click at [193, 161] on div "File a Claim" at bounding box center [192, 161] width 20 height 5
type input "**********"
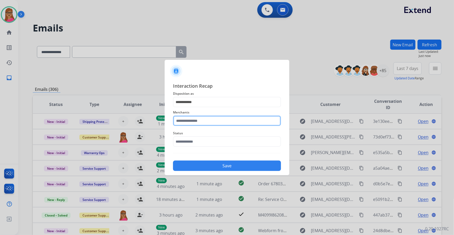
click at [203, 119] on input "text" at bounding box center [227, 121] width 108 height 10
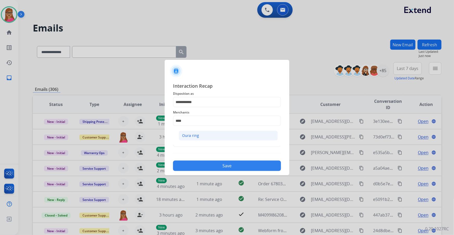
click at [194, 134] on div "Oura ring" at bounding box center [190, 135] width 17 height 5
type input "*********"
click at [198, 142] on input "text" at bounding box center [227, 141] width 108 height 10
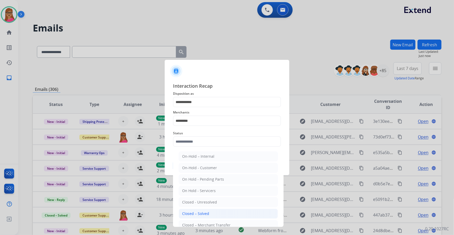
click at [202, 215] on div "Closed – Solved" at bounding box center [195, 213] width 27 height 5
type input "**********"
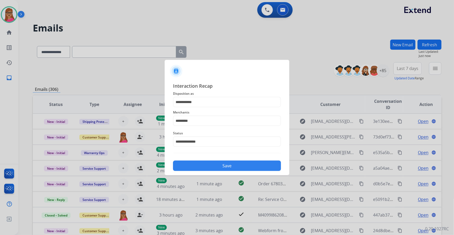
click at [222, 171] on div "Save" at bounding box center [227, 164] width 108 height 14
click at [219, 169] on button "Save" at bounding box center [227, 166] width 108 height 10
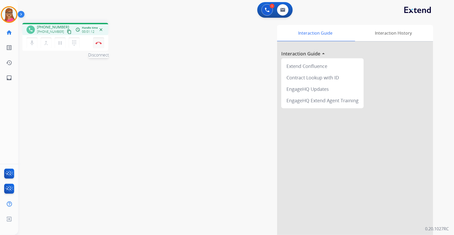
click at [98, 42] on img at bounding box center [99, 43] width 6 height 3
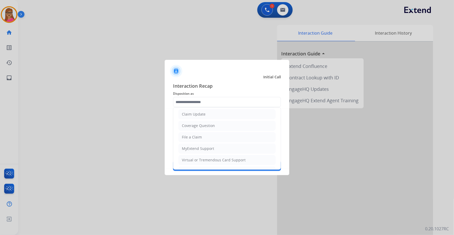
scroll to position [71, 0]
click at [149, 64] on li "Other" at bounding box center [227, 160] width 97 height 10
type input "*****"
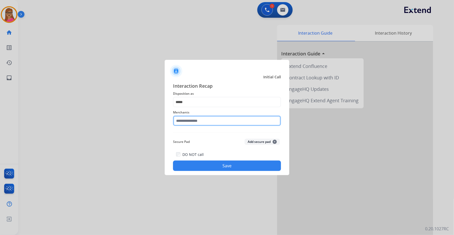
click at [149, 64] on input "text" at bounding box center [227, 121] width 108 height 10
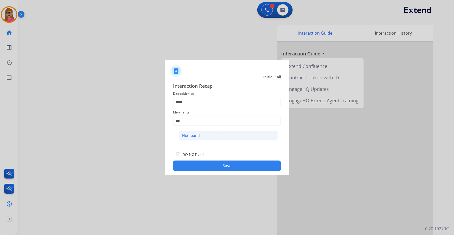
click at [149, 64] on div "Not found" at bounding box center [191, 135] width 18 height 5
type input "*********"
click at [149, 64] on button "Save" at bounding box center [227, 166] width 108 height 10
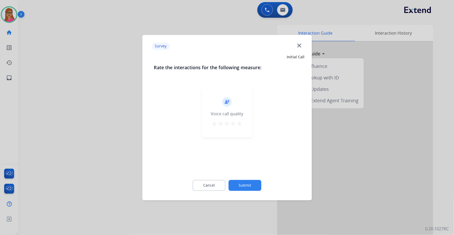
click at [53, 53] on div at bounding box center [227, 117] width 454 height 235
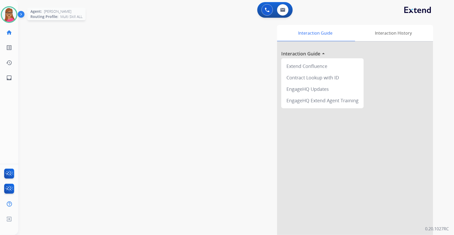
click at [5, 12] on img at bounding box center [9, 14] width 15 height 15
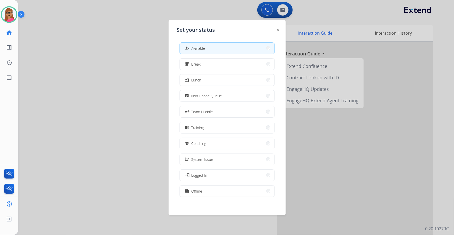
click at [127, 52] on div at bounding box center [227, 117] width 454 height 235
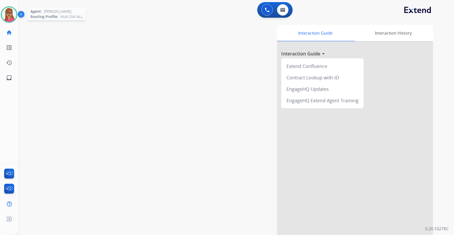
click at [13, 12] on img at bounding box center [9, 14] width 15 height 15
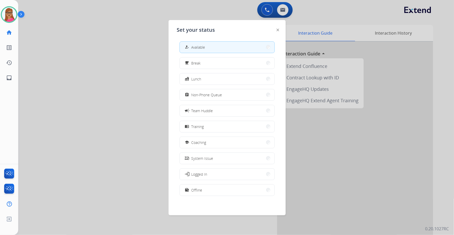
scroll to position [1, 0]
click at [149, 64] on button "work_off Offline" at bounding box center [227, 189] width 95 height 11
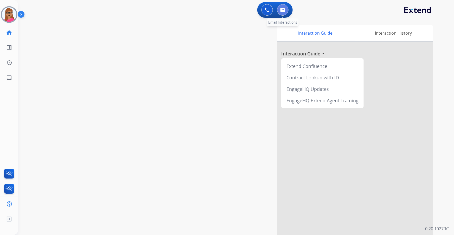
click at [149, 7] on button at bounding box center [282, 9] width 11 height 11
select select "**********"
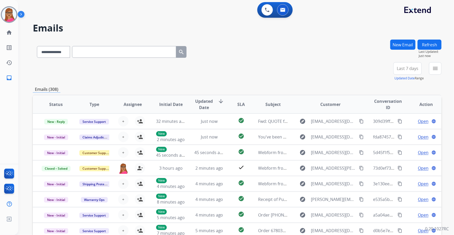
click at [149, 64] on span "Last 7 days" at bounding box center [408, 68] width 22 height 2
click at [149, 64] on div "Last 90 days" at bounding box center [406, 132] width 29 height 8
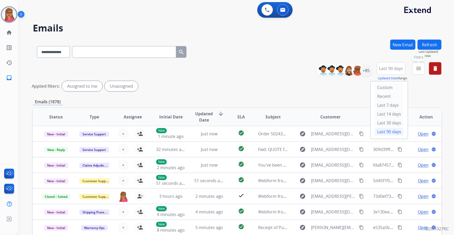
click at [149, 64] on mat-icon "menu" at bounding box center [419, 68] width 6 height 6
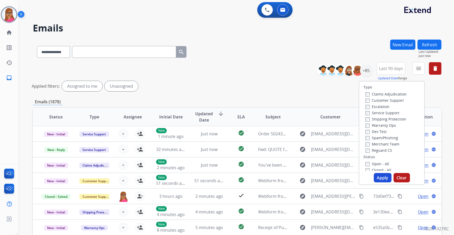
click at [149, 64] on label "Customer Support" at bounding box center [385, 100] width 38 height 5
click at [149, 64] on label "Shipping Protection" at bounding box center [386, 119] width 41 height 5
click at [149, 64] on label "Reguard CS" at bounding box center [379, 150] width 27 height 5
click at [149, 64] on label "Open - All" at bounding box center [378, 163] width 24 height 5
click at [149, 64] on button "Apply" at bounding box center [383, 177] width 18 height 9
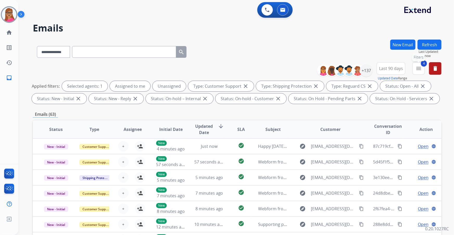
click at [149, 64] on mat-icon "menu" at bounding box center [419, 68] width 6 height 6
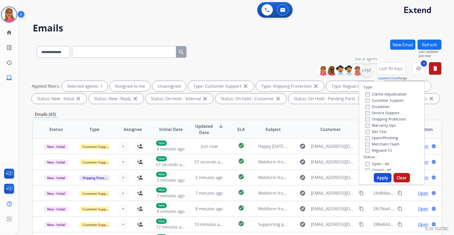
click at [149, 64] on div "+137" at bounding box center [366, 70] width 12 height 12
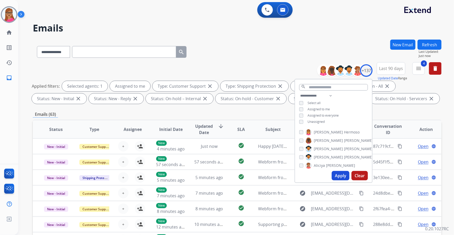
click at [149, 64] on button "Apply" at bounding box center [341, 175] width 18 height 9
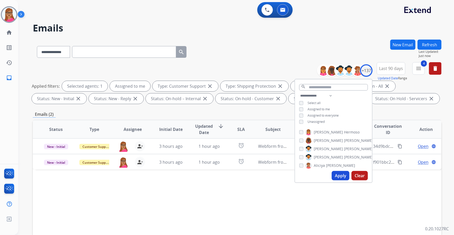
scroll to position [71, 0]
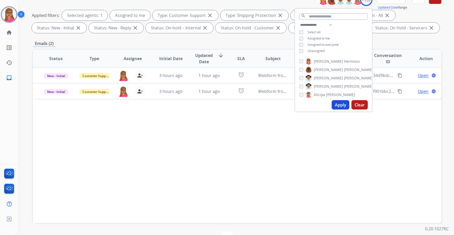
drag, startPoint x: 242, startPoint y: 181, endPoint x: 329, endPoint y: 122, distance: 104.8
click at [149, 64] on div "Status Type Assignee Initial Date Updated Date arrow_downward SLA Subject Custo…" at bounding box center [237, 136] width 409 height 174
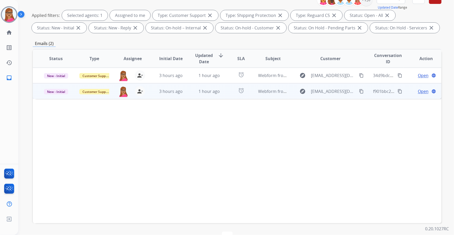
click at [149, 64] on span "Open" at bounding box center [423, 91] width 11 height 6
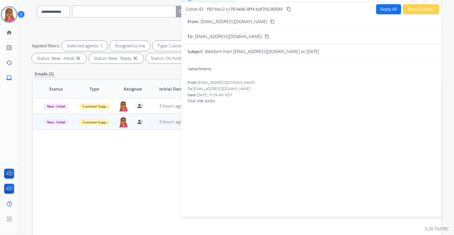
scroll to position [0, 0]
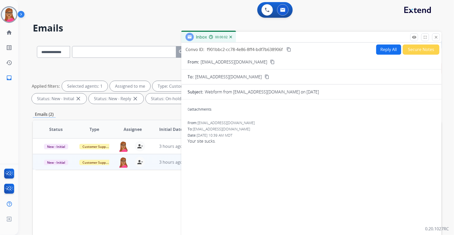
click at [149, 64] on div "Status Type Assignee Initial Date Updated Date arrow_downward SLA Subject Custo…" at bounding box center [237, 207] width 409 height 174
click at [149, 49] on button "Secure Notes" at bounding box center [421, 50] width 37 height 10
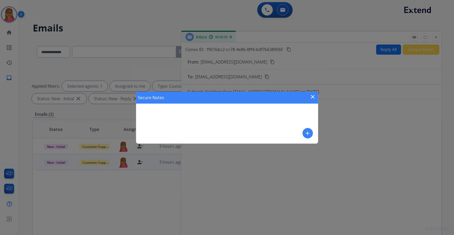
click at [149, 64] on mat-icon "add" at bounding box center [308, 133] width 6 height 6
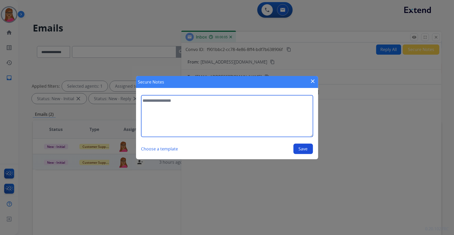
click at [149, 64] on textarea at bounding box center [227, 116] width 172 height 42
type textarea "**********"
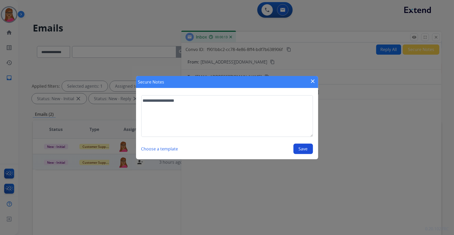
click at [149, 64] on button "Save" at bounding box center [304, 149] width 20 height 10
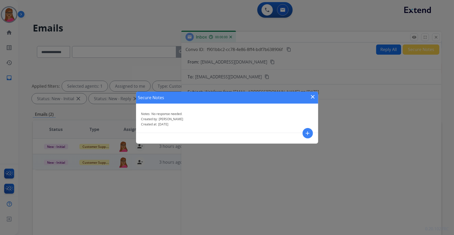
click at [149, 35] on div "Secure Notes close Notes: No response needed. Created by: [PERSON_NAME] Created…" at bounding box center [227, 117] width 454 height 235
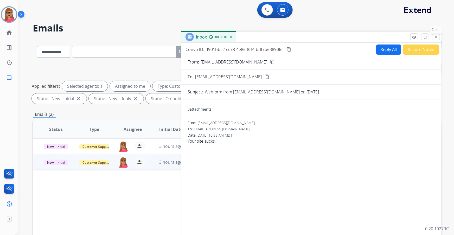
click at [149, 36] on mat-icon "close" at bounding box center [436, 37] width 5 height 5
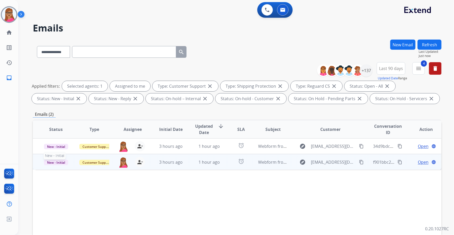
click at [47, 64] on span "New - Initial" at bounding box center [56, 162] width 24 height 5
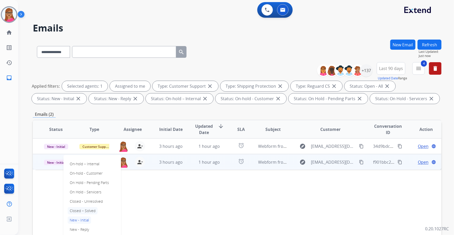
click at [84, 64] on p "Closed – Solved" at bounding box center [83, 210] width 30 height 7
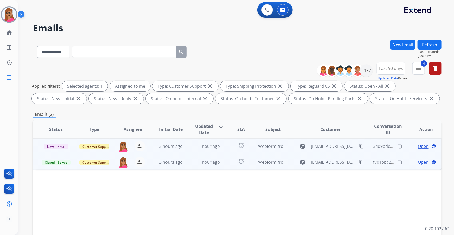
click at [84, 64] on td "Customer Support" at bounding box center [90, 146] width 38 height 16
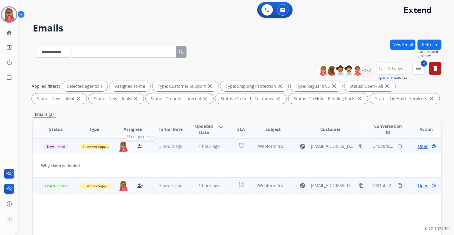
click at [140, 64] on mat-icon "person_remove" at bounding box center [140, 146] width 6 height 6
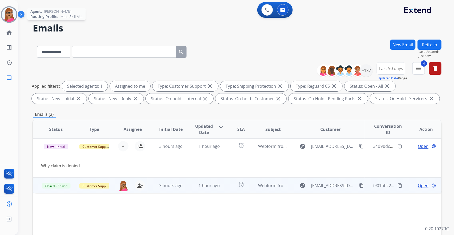
click at [11, 16] on img at bounding box center [9, 14] width 15 height 15
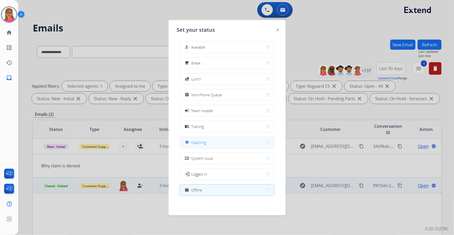
scroll to position [1, 0]
